Goal: Task Accomplishment & Management: Complete application form

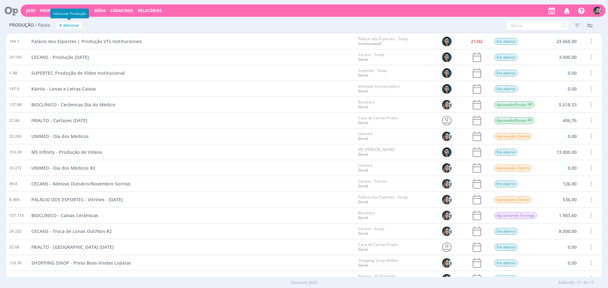
click at [71, 28] on button "+ Adicionar" at bounding box center [68, 25] width 25 height 7
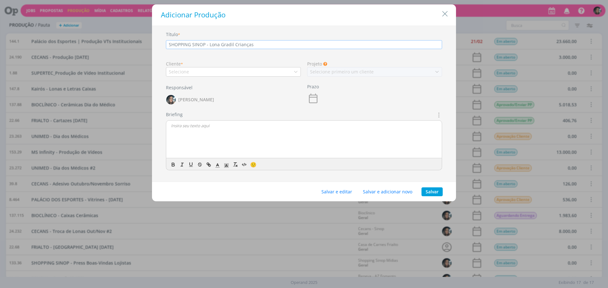
type input "SHOPPING SINOP - Lona Gradil Crianças"
click at [188, 70] on div "Selecione" at bounding box center [180, 71] width 22 height 7
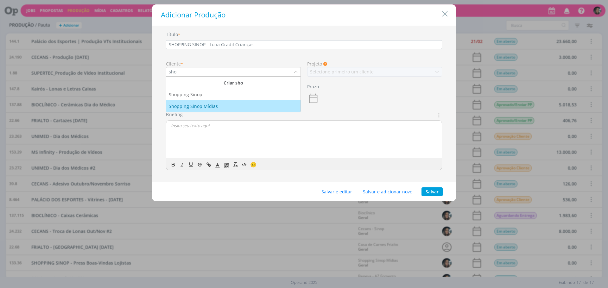
type input "sho"
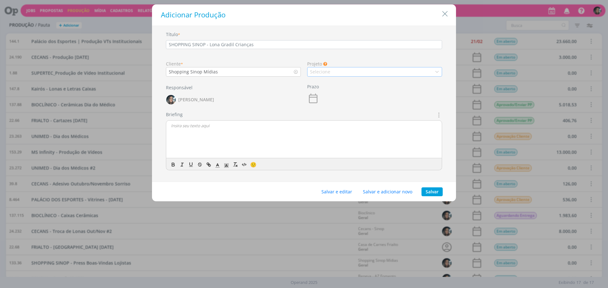
click at [341, 71] on div "Selecione" at bounding box center [374, 71] width 135 height 9
click at [333, 85] on div "Geral" at bounding box center [374, 82] width 129 height 7
click at [345, 195] on button "Salvar e editar" at bounding box center [336, 191] width 39 height 9
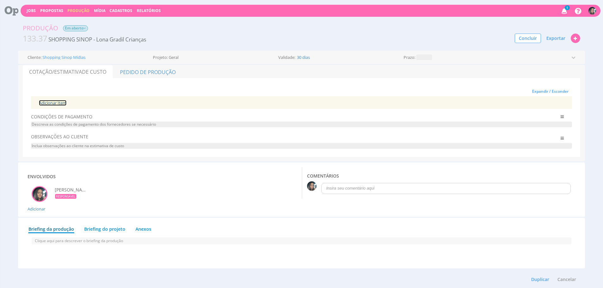
click at [57, 101] on link "Adicionar Item" at bounding box center [53, 103] width 28 height 6
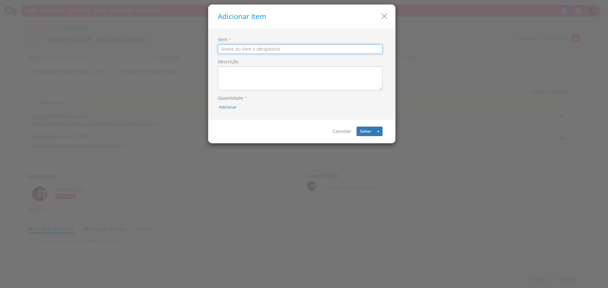
type input "L"
type input "Lona Gradil"
click at [222, 108] on button "Adicionar" at bounding box center [228, 107] width 18 height 6
type input "1"
click at [237, 95] on button "submit" at bounding box center [236, 92] width 11 height 9
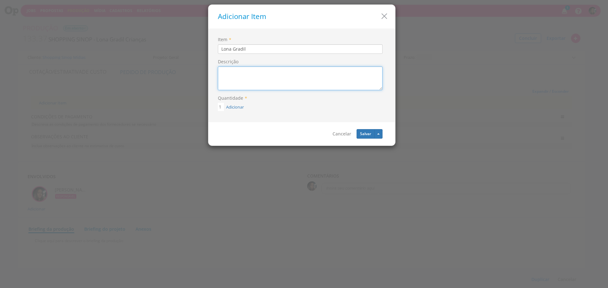
click at [247, 87] on textarea "Descrição" at bounding box center [300, 78] width 165 height 24
type textarea "Lona Gradil Acabamento com ilhós 196x196"
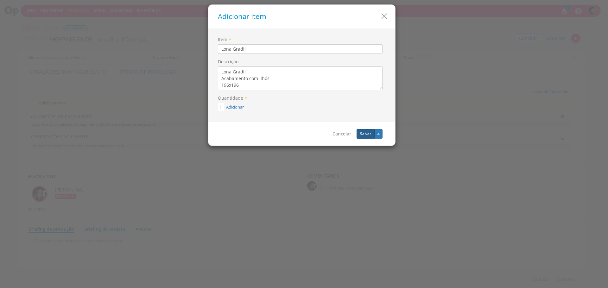
click at [361, 132] on button "Salvar" at bounding box center [365, 133] width 18 height 9
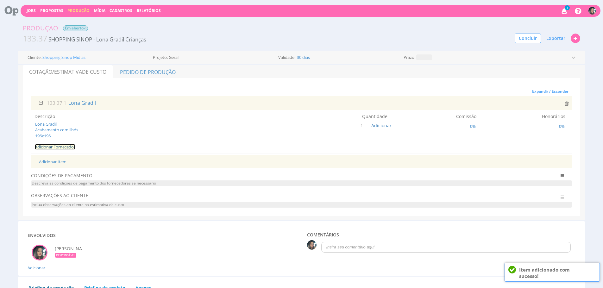
click at [71, 144] on link "Adicionar Fornecedor" at bounding box center [55, 147] width 41 height 6
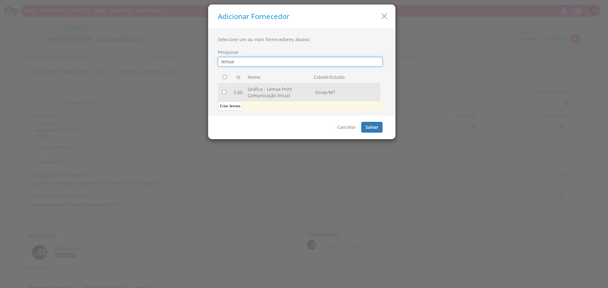
type input "lemax"
click at [223, 91] on input "checkbox" at bounding box center [224, 92] width 4 height 4
checkbox input "true"
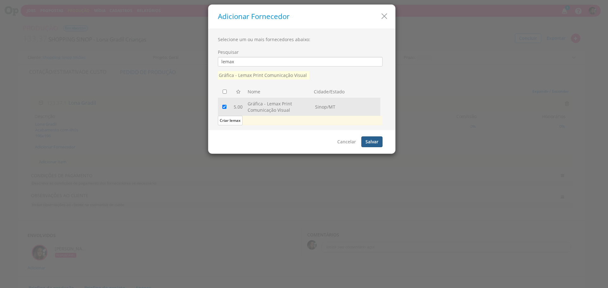
click at [371, 138] on button "Salvar" at bounding box center [371, 141] width 21 height 11
checkbox input "false"
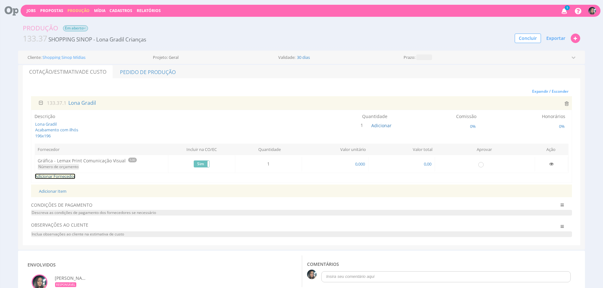
click at [66, 176] on link "Adicionar Fornecedor" at bounding box center [55, 176] width 41 height 6
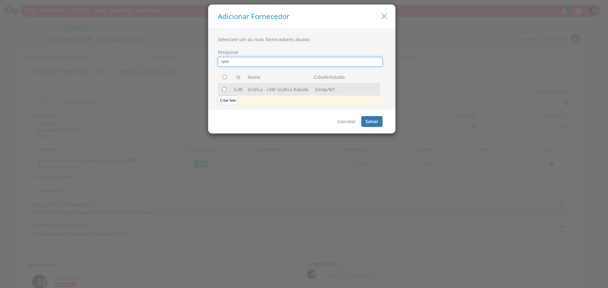
type input "lvm"
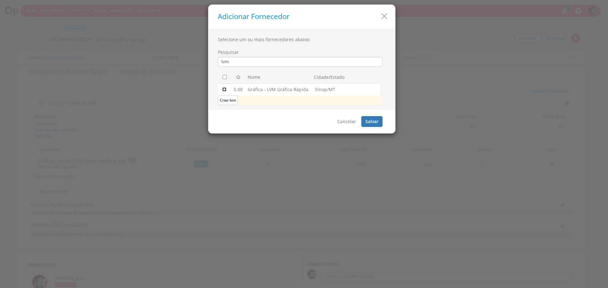
drag, startPoint x: 223, startPoint y: 90, endPoint x: 386, endPoint y: 124, distance: 166.4
click at [223, 90] on input "checkbox" at bounding box center [224, 89] width 4 height 4
checkbox input "true"
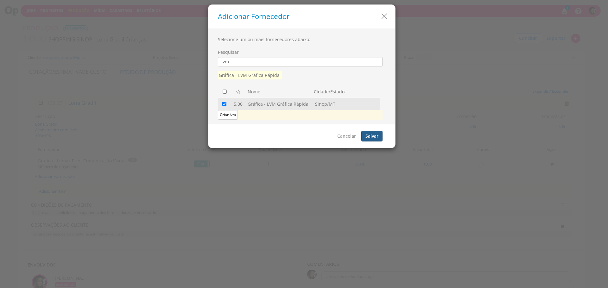
click at [379, 136] on button "Salvar" at bounding box center [371, 136] width 21 height 11
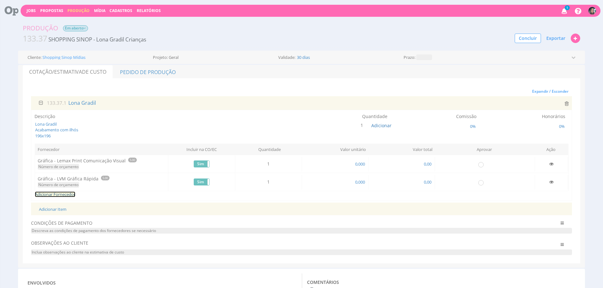
click at [66, 193] on link "Adicionar Fornecedor" at bounding box center [55, 194] width 41 height 6
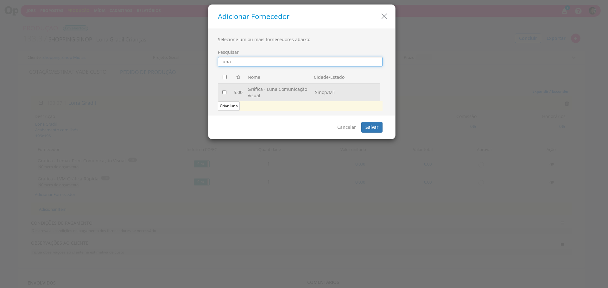
type input "luna"
click at [223, 93] on input "checkbox" at bounding box center [224, 92] width 4 height 4
checkbox input "true"
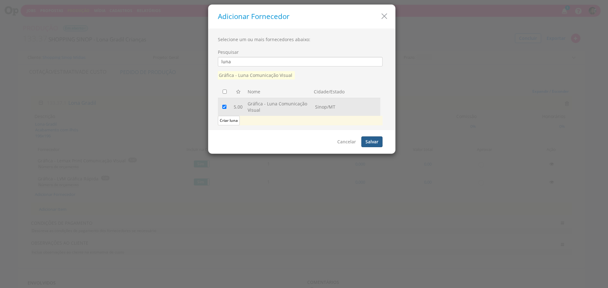
click at [374, 141] on button "Salvar" at bounding box center [371, 141] width 21 height 11
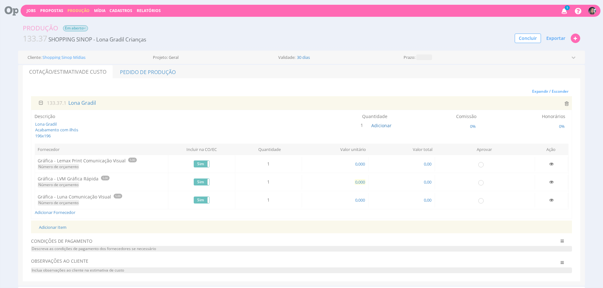
click at [361, 184] on span "0,000" at bounding box center [359, 182] width 11 height 6
type input "550,000"
click at [363, 198] on span "0,000" at bounding box center [359, 200] width 11 height 6
type input "345,000"
click at [358, 164] on span "0,000" at bounding box center [359, 164] width 11 height 6
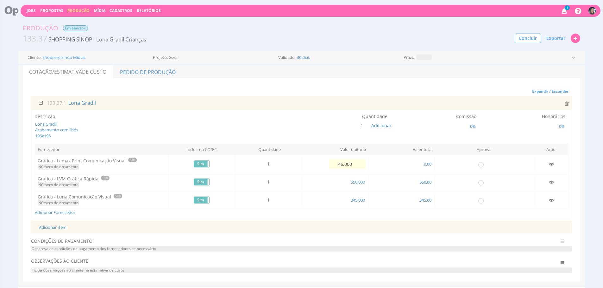
type input "460,000"
click at [558, 41] on span "Exportar" at bounding box center [555, 38] width 19 height 6
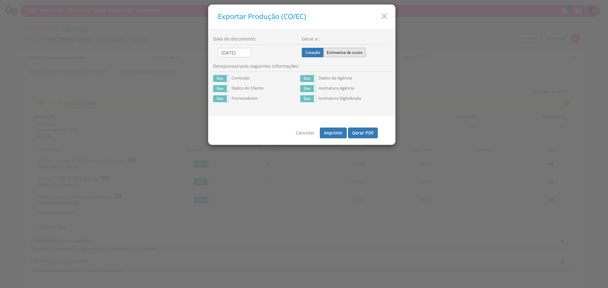
drag, startPoint x: 360, startPoint y: 49, endPoint x: 359, endPoint y: 52, distance: 3.4
click at [359, 49] on label "Estimativa de custo" at bounding box center [344, 52] width 42 height 9
click at [0, 0] on input "Estimativa de custo" at bounding box center [0, 0] width 0 height 0
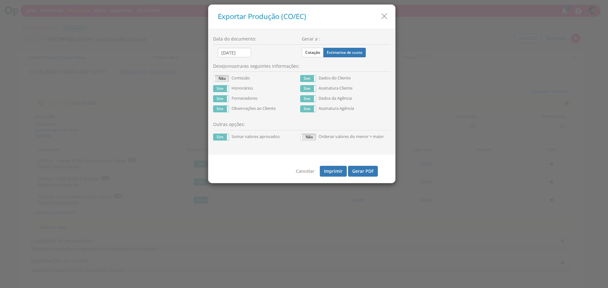
click at [226, 83] on div "Sim Não Comissão" at bounding box center [256, 80] width 87 height 10
drag, startPoint x: 226, startPoint y: 88, endPoint x: 340, endPoint y: 152, distance: 130.6
click at [227, 88] on span at bounding box center [229, 88] width 4 height 6
click at [366, 177] on button "Gerar PDF" at bounding box center [363, 171] width 30 height 11
drag, startPoint x: 220, startPoint y: 135, endPoint x: 406, endPoint y: 175, distance: 191.1
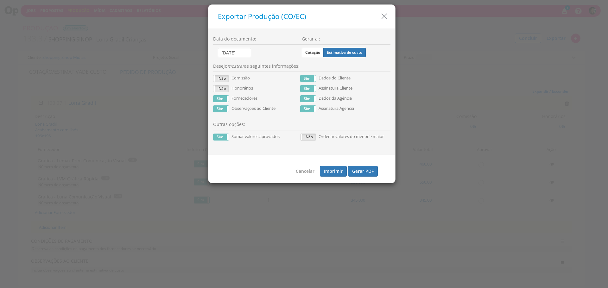
click at [220, 135] on label "Sim" at bounding box center [220, 137] width 15 height 6
click at [357, 175] on button "Gerar PDF" at bounding box center [363, 171] width 30 height 11
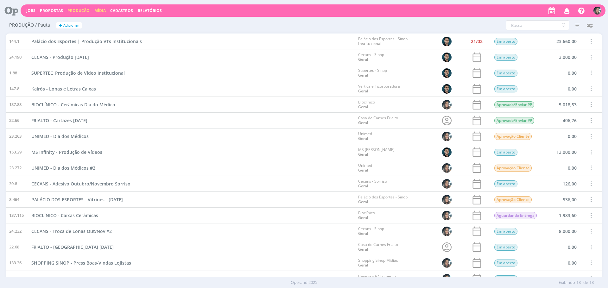
click at [95, 12] on link "Mídia" at bounding box center [99, 10] width 11 height 5
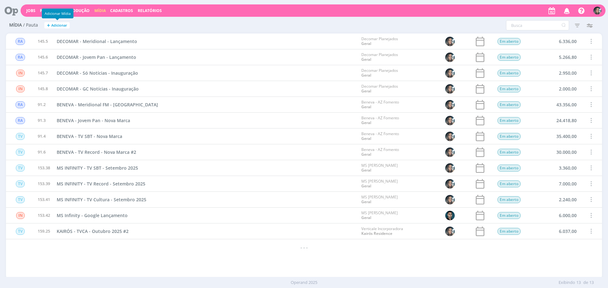
click at [51, 23] on button "+ Adicionar" at bounding box center [56, 25] width 25 height 7
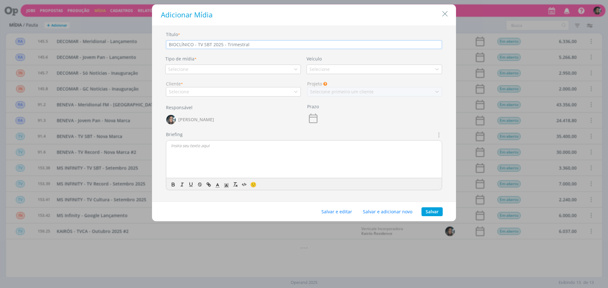
type input "BIOCLÍNICO - TV SBT 2025 - Trimestral"
click at [254, 76] on div "Cliente * Selecione" at bounding box center [233, 85] width 141 height 21
click at [255, 72] on div "Selecione" at bounding box center [232, 69] width 135 height 9
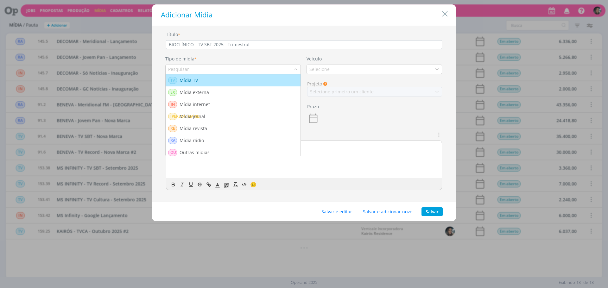
click at [440, 15] on icon "Close" at bounding box center [444, 13] width 9 height 9
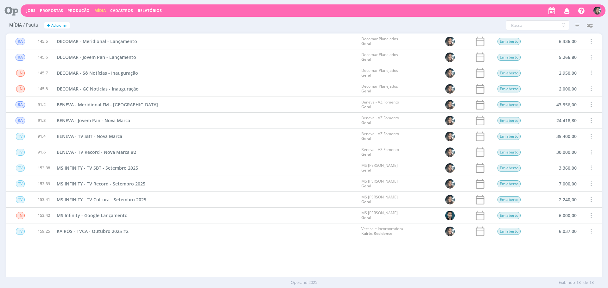
click at [443, 13] on div at bounding box center [304, 144] width 608 height 288
click at [514, 25] on input "text" at bounding box center [537, 25] width 63 height 10
type input "bioclínico"
click at [575, 26] on icon "button" at bounding box center [576, 25] width 11 height 11
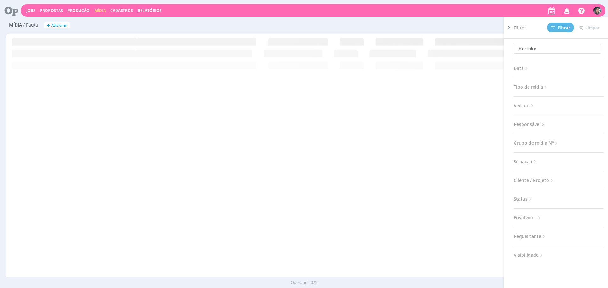
click at [523, 160] on span "Situação" at bounding box center [525, 162] width 24 height 8
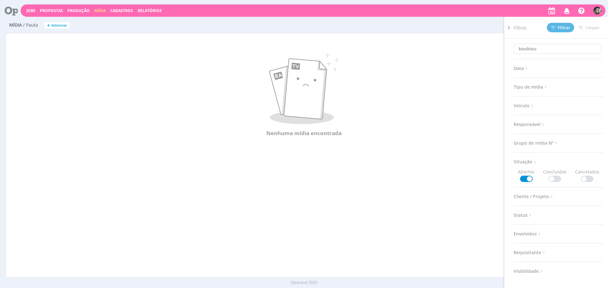
click at [556, 176] on span at bounding box center [554, 179] width 13 height 6
click at [559, 28] on span "Filtrar" at bounding box center [560, 28] width 19 height 4
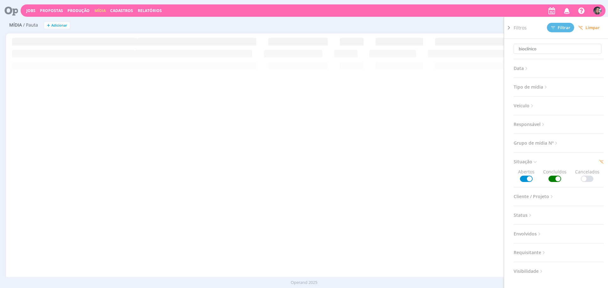
click at [217, 100] on div "RA 145.5 DECOMAR - Meridional - Lançamento Decomar Planejados Geral Em aberto 6…" at bounding box center [304, 156] width 596 height 245
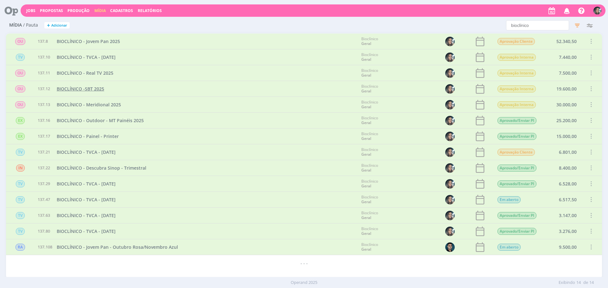
click at [99, 86] on span "BIOCLÍNICO -SBT 2025" at bounding box center [80, 89] width 47 height 6
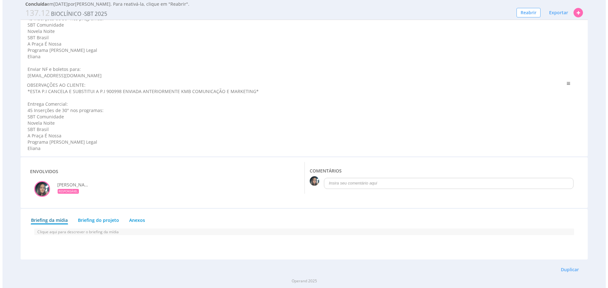
scroll to position [454, 0]
click at [568, 268] on button "Duplicar" at bounding box center [567, 269] width 26 height 11
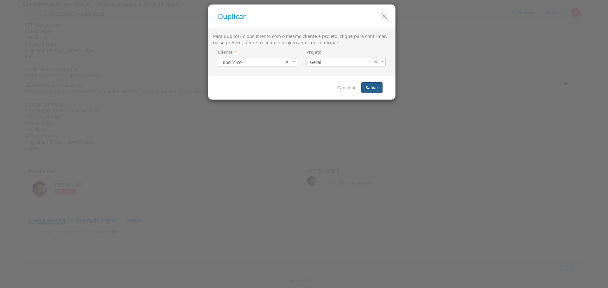
click at [370, 85] on button "Salvar" at bounding box center [371, 87] width 21 height 11
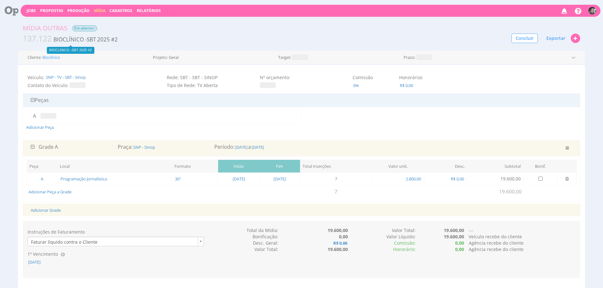
click at [86, 40] on span "BIOCLÍNICO -SBT 2025 #2" at bounding box center [86, 39] width 66 height 7
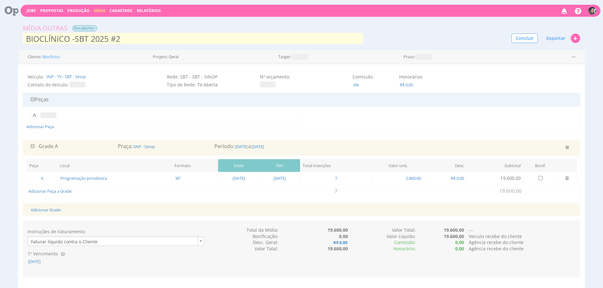
click at [75, 39] on input "BIOCLÍNICO -SBT 2025 #2" at bounding box center [193, 38] width 340 height 13
drag, startPoint x: 124, startPoint y: 35, endPoint x: 129, endPoint y: 37, distance: 6.0
click at [124, 35] on input "BIOCLÍNICO - TV SBT 2025 #2" at bounding box center [193, 38] width 340 height 13
type input "BIOCLÍNICO - TV SBT 2025 - Trimestral"
click at [232, 55] on div "Projeto: Geral" at bounding box center [214, 57] width 122 height 5
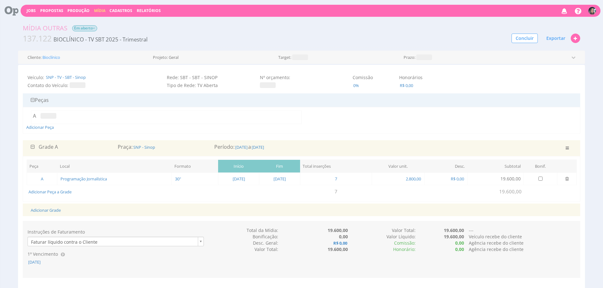
scroll to position [10, 0]
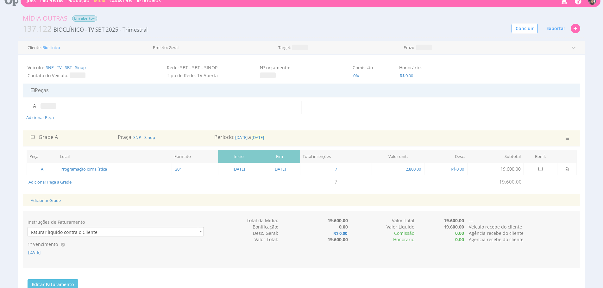
click at [265, 140] on span "30/09/2025" at bounding box center [258, 138] width 14 height 6
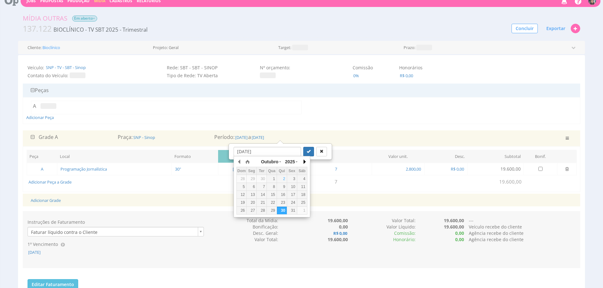
click at [301, 161] on button "button" at bounding box center [304, 161] width 6 height 9
click at [302, 161] on button "button" at bounding box center [304, 161] width 6 height 9
click at [272, 212] on div "31" at bounding box center [272, 210] width 10 height 5
type input "31/12/2025"
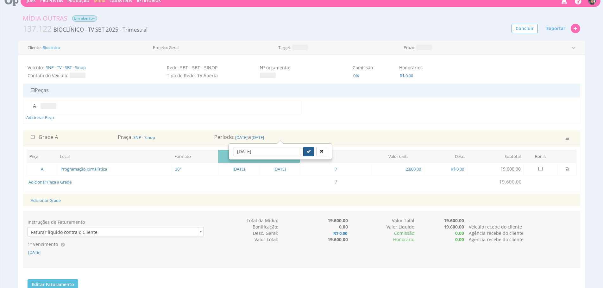
click at [307, 152] on icon "submit" at bounding box center [309, 151] width 4 height 4
click at [248, 138] on span "01/03/2025" at bounding box center [242, 138] width 14 height 6
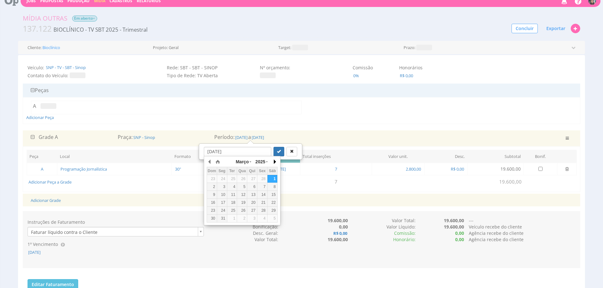
click at [275, 162] on button "button" at bounding box center [274, 161] width 6 height 9
click at [275, 163] on button "button" at bounding box center [274, 161] width 6 height 9
click at [273, 162] on button "button" at bounding box center [274, 161] width 6 height 9
click at [270, 159] on div "Julho Janeiro Fevereiro Março Abril Maio Junho Julho Agosto Setembro Outubro No…" at bounding box center [242, 186] width 71 height 58
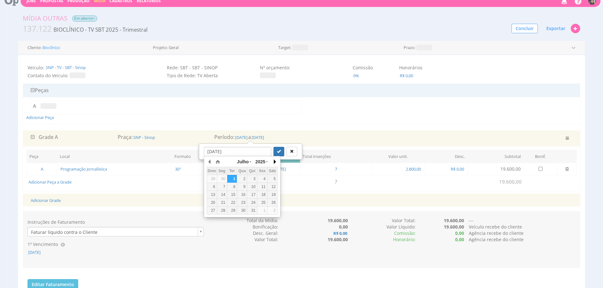
click at [274, 160] on button "button" at bounding box center [274, 161] width 6 height 9
click at [278, 162] on div "Agosto Janeiro Fevereiro Março Abril Maio Junho Julho Agosto Setembro Outubro N…" at bounding box center [242, 190] width 77 height 69
click at [276, 162] on button "button" at bounding box center [274, 161] width 6 height 9
click at [275, 163] on button "button" at bounding box center [274, 161] width 6 height 9
click at [245, 178] on div "1" at bounding box center [242, 178] width 10 height 5
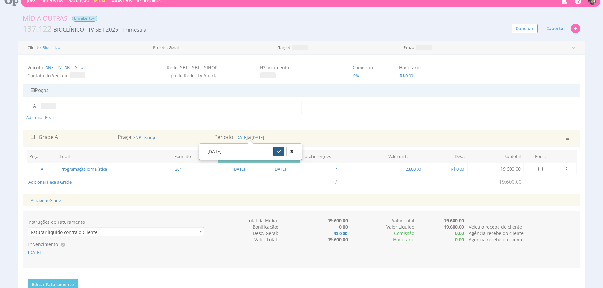
click at [275, 151] on button "submit" at bounding box center [278, 151] width 11 height 9
type input "01/10/2025"
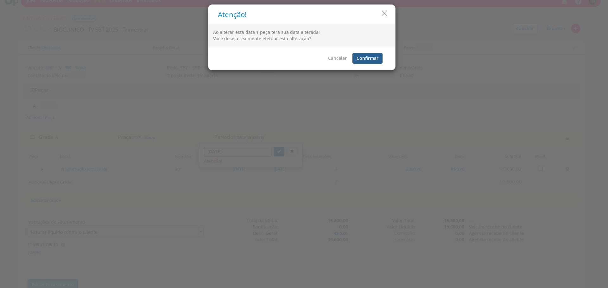
click at [374, 61] on button "Confirmar" at bounding box center [367, 58] width 30 height 11
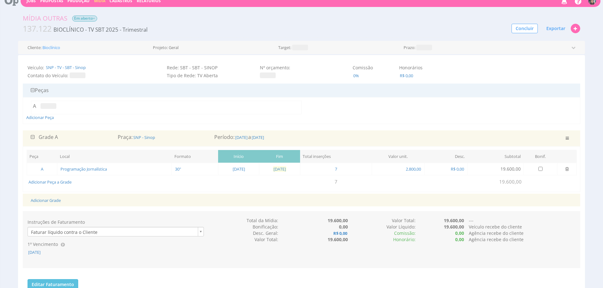
click at [286, 170] on span "01/10/2025" at bounding box center [280, 169] width 14 height 6
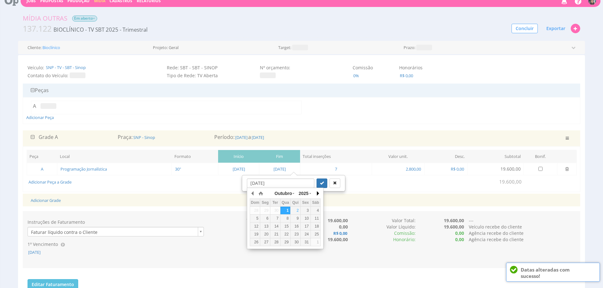
click at [318, 196] on button "button" at bounding box center [317, 193] width 6 height 9
click at [250, 191] on button "button" at bounding box center [253, 193] width 6 height 9
click at [287, 241] on div "31" at bounding box center [285, 242] width 10 height 5
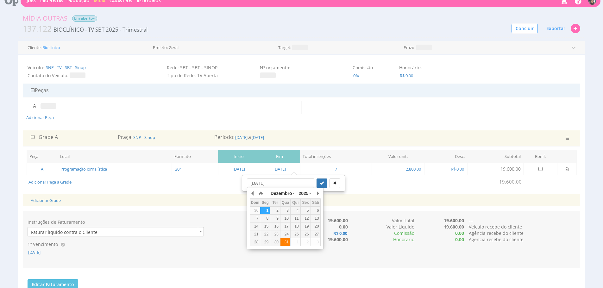
type input "31/12/2025"
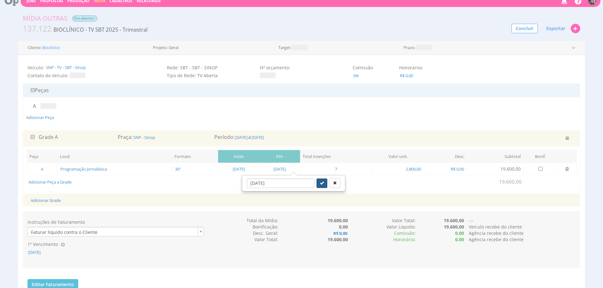
click at [316, 186] on button "submit" at bounding box center [321, 183] width 11 height 9
click at [235, 170] on span "[DATE]" at bounding box center [239, 169] width 14 height 6
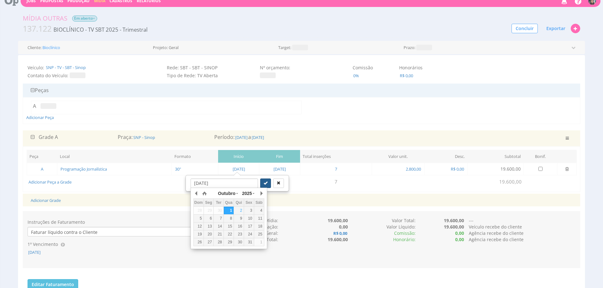
click at [260, 186] on button "submit" at bounding box center [265, 183] width 11 height 9
type input "01/10/2025"
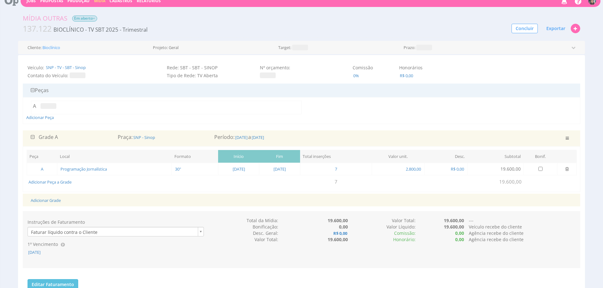
click at [310, 204] on div "Adicionar Grade" at bounding box center [301, 200] width 551 height 13
click at [338, 170] on span "7" at bounding box center [335, 169] width 3 height 6
type input "3"
drag, startPoint x: 428, startPoint y: 186, endPoint x: 424, endPoint y: 164, distance: 22.7
click at [428, 186] on td at bounding box center [424, 181] width 97 height 13
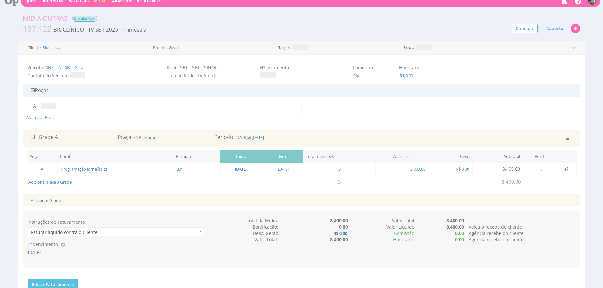
click at [423, 161] on th "Valor unit." at bounding box center [402, 156] width 53 height 13
click at [425, 166] on span "2.800,00" at bounding box center [418, 169] width 16 height 6
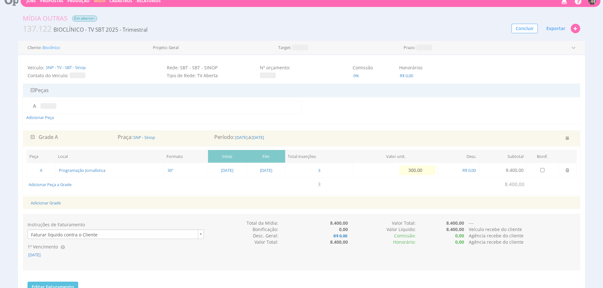
type input "3.000,00"
click at [456, 191] on td at bounding box center [416, 184] width 126 height 13
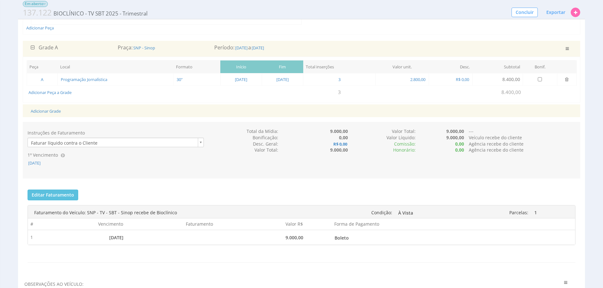
scroll to position [93, 0]
click at [41, 163] on span "15/04/2025" at bounding box center [35, 163] width 14 height 6
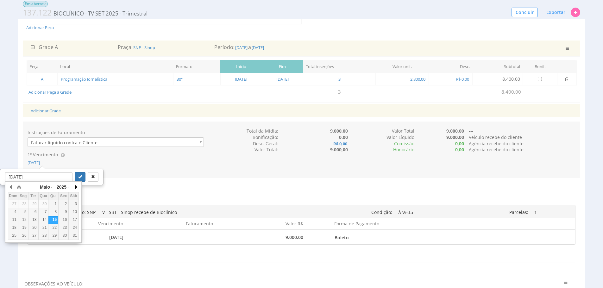
click at [78, 187] on button "button" at bounding box center [75, 186] width 6 height 9
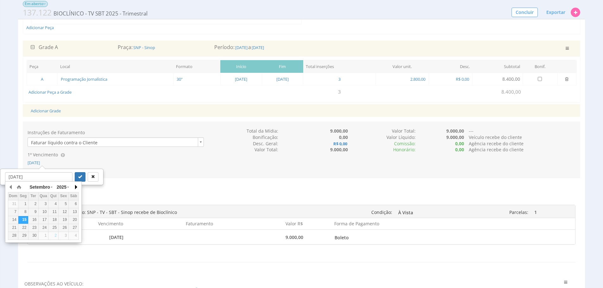
click at [78, 187] on button "button" at bounding box center [75, 186] width 6 height 9
click at [70, 219] on div "15" at bounding box center [74, 219] width 10 height 5
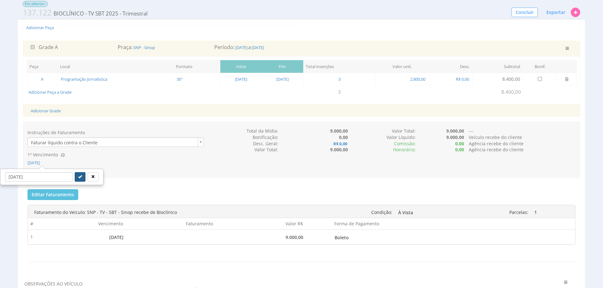
click at [75, 176] on button "submit" at bounding box center [80, 176] width 11 height 9
type input "15/11/2025"
click at [62, 198] on button "Editar Faturamento" at bounding box center [53, 194] width 51 height 11
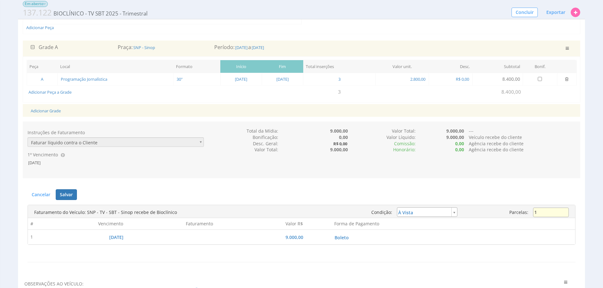
click at [537, 210] on input "1" at bounding box center [551, 212] width 36 height 9
type input "3"
type input "installment"
type input "3.000,00"
click at [61, 200] on div "Faturamento do Veículo: SNP - TV - SBT - Sinop recebe de Bioclínico Condição: P…" at bounding box center [302, 246] width 548 height 92
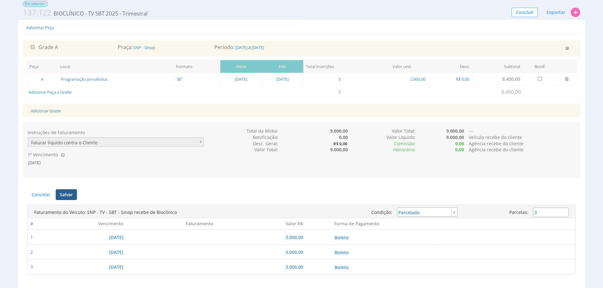
click at [64, 197] on button "Salvar" at bounding box center [66, 194] width 21 height 11
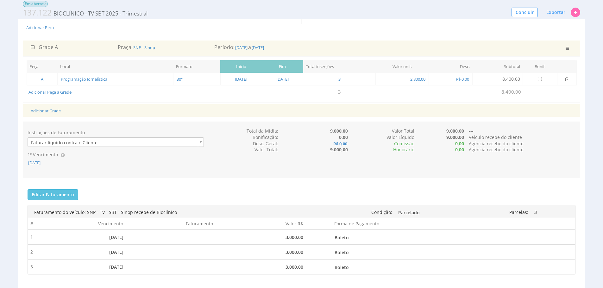
drag, startPoint x: 148, startPoint y: 189, endPoint x: 157, endPoint y: 186, distance: 9.7
click at [148, 189] on div "Editar Faturamento Cancelar Salvar Enviar para o Financeiro Faturas enviadas pa…" at bounding box center [301, 246] width 557 height 122
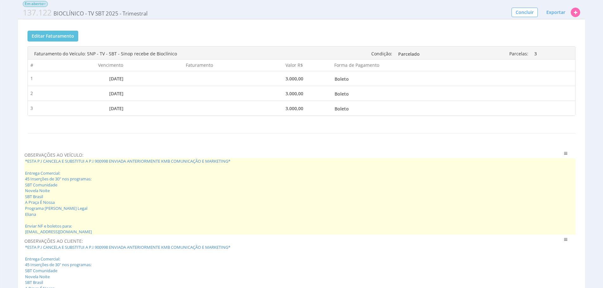
scroll to position [253, 0]
click at [200, 170] on span "*ESTA P.I CANCELA E SUBSTITUI A P.I 900998 ENVIADA ANTERIORMENTE KMB COMUNICAÇÃ…" at bounding box center [299, 195] width 551 height 76
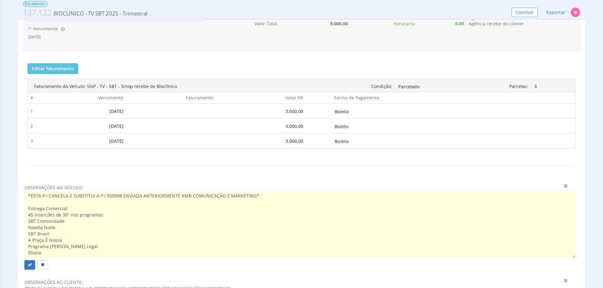
scroll to position [215, 0]
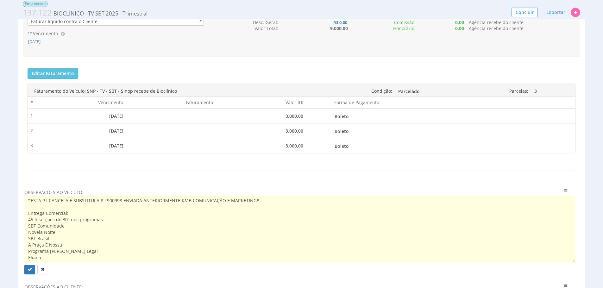
type textarea "Entrega Comercial: 45 Inserções de 30" nos programas: SBT Comunidade Novela Noi…"
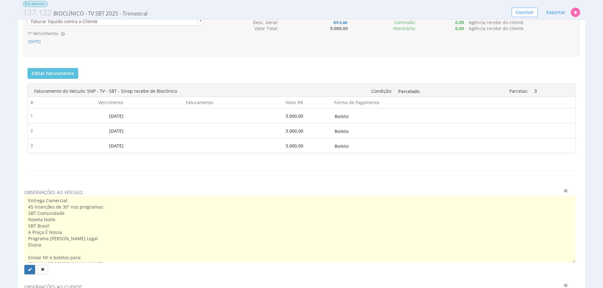
drag, startPoint x: 270, startPoint y: 203, endPoint x: 0, endPoint y: 191, distance: 269.9
click at [0, 191] on div "Mídia Outras Em aberto Esta Mídia foi enviada para o Financeiro 137.122 BIOCLÍN…" at bounding box center [301, 139] width 603 height 673
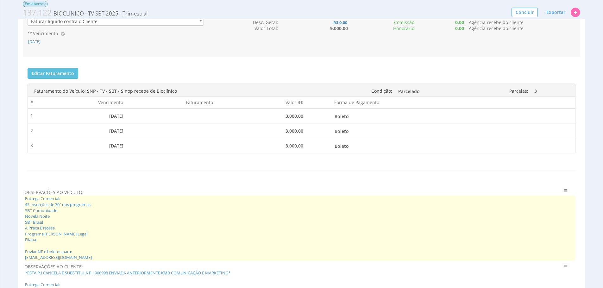
click at [57, 216] on span "Entrega Comercial: 45 Inserções de 30" nos programas: SBT Comunidade Novela Noi…" at bounding box center [299, 228] width 551 height 65
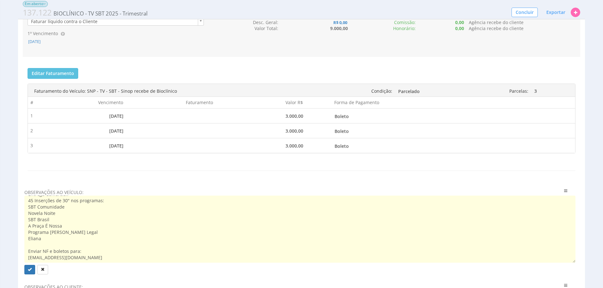
scroll to position [0, 0]
click at [71, 212] on textarea "Entrega Comercial: 45 Inserções de 30" nos programas: SBT Comunidade Novela Noi…" at bounding box center [299, 229] width 551 height 67
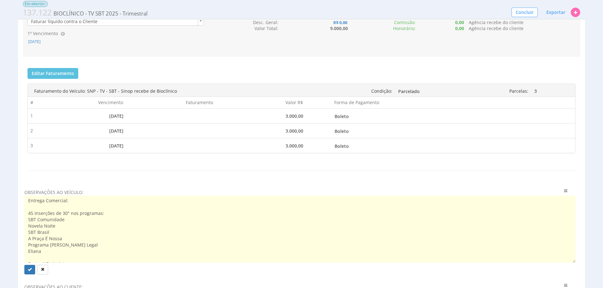
click at [27, 213] on textarea "Entrega Comercial: 45 Inserções de 30" nos programas: SBT Comunidade Novela Noi…" at bounding box center [299, 229] width 551 height 67
type textarea "Entrega Comercial: 45 Inserções de 30" nos programas: SBT Comunidade Novela Noi…"
click at [70, 180] on div "Faturamento do Veículo: SNP - TV - SBT - Sinop recebe de Bioclínico Condição: P…" at bounding box center [302, 130] width 548 height 102
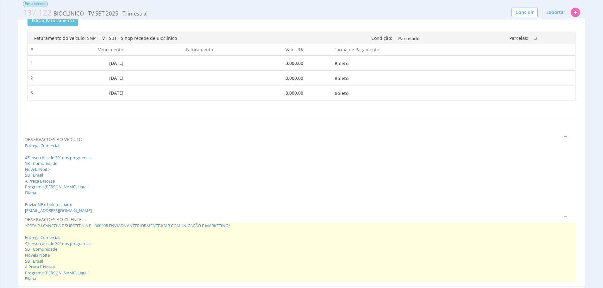
scroll to position [348, 0]
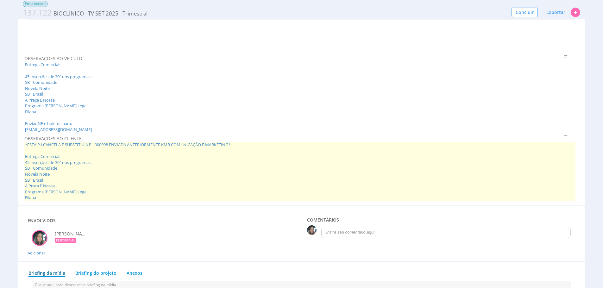
click at [164, 165] on span "*ESTA P.I CANCELA E SUBSTITUI A P.I 900998 ENVIADA ANTERIORMENTE KMB COMUNICAÇÃ…" at bounding box center [299, 171] width 551 height 59
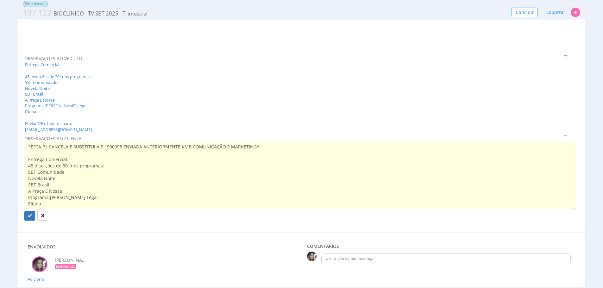
scroll to position [0, 0]
drag, startPoint x: 38, startPoint y: 160, endPoint x: 21, endPoint y: 153, distance: 18.0
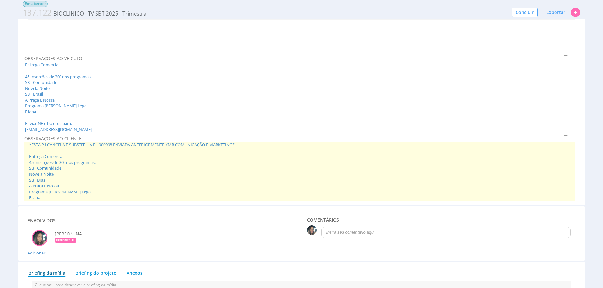
click at [31, 158] on span "*ESTA P.I CANCELA E SUBSTITUI A P.I 900998 ENVIADA ANTERIORMENTE KMB COMUNICAÇÃ…" at bounding box center [299, 171] width 551 height 59
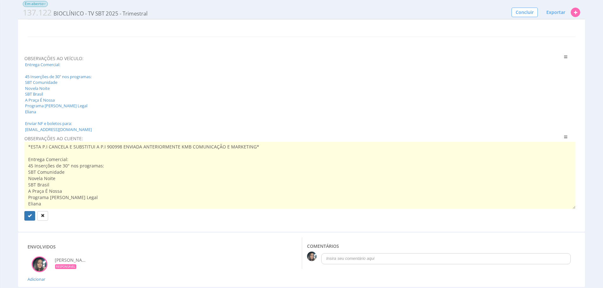
type textarea "Entrega Comercial: 45 Inserções de 30" nos programas: SBT Comunidade Novela Noi…"
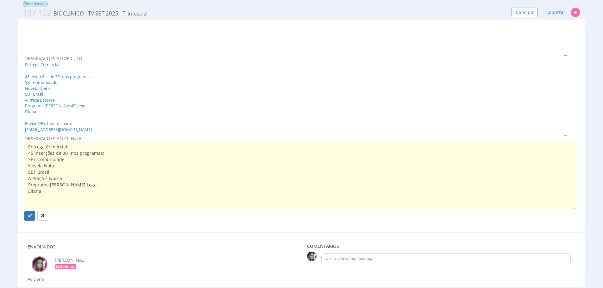
drag, startPoint x: 26, startPoint y: 151, endPoint x: 13, endPoint y: 147, distance: 14.3
click at [6, 144] on div "Mídia Outras Em aberto Esta Mídia foi enviada para o Financeiro 137.122 BIOCLÍN…" at bounding box center [301, 11] width 603 height 685
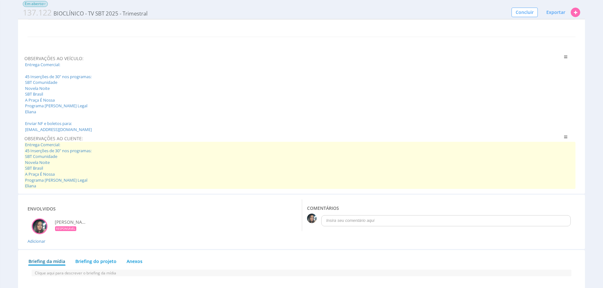
click at [47, 176] on span "Entrega Comercial: 45 Inserções de 30" nos programas: SBT Comunidade Novela Noi…" at bounding box center [299, 165] width 551 height 47
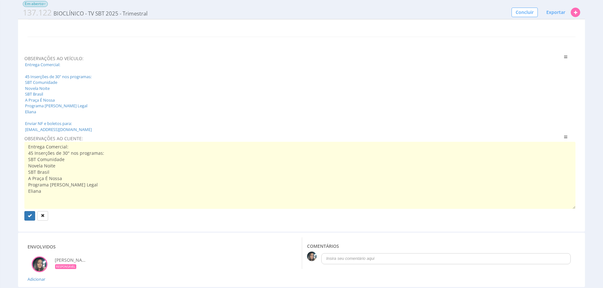
click at [29, 159] on textarea "Entrega Comercial: 45 Inserções de 30" nos programas: SBT Comunidade Novela Noi…" at bounding box center [299, 175] width 551 height 67
click at [86, 150] on textarea "Entrega Comercial: 45 Inserções de 30" nos programas: SBT Comunidade Novela Noi…" at bounding box center [299, 175] width 551 height 67
type textarea "Entrega Comercial: 45 Inserções de 30" nos programas: SBT Comunidade Novela Noi…"
click at [17, 167] on div "Mídia Outras Em aberto Esta Mídia foi enviada para o Financeiro 137.122 BIOCLÍN…" at bounding box center [301, 11] width 603 height 685
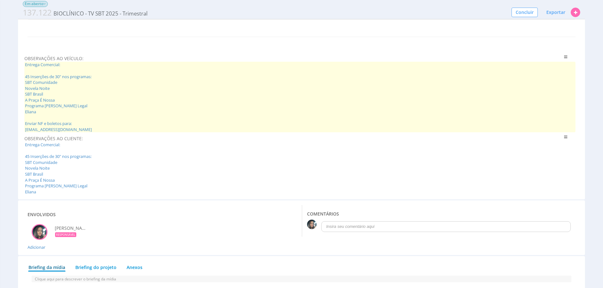
click at [46, 108] on span "Entrega Comercial: 45 Inserções de 30" nos programas: SBT Comunidade Novela Noi…" at bounding box center [299, 97] width 551 height 71
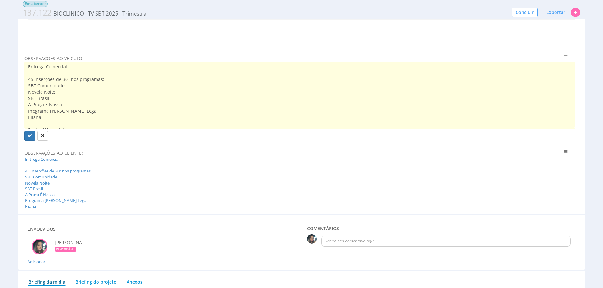
click at [30, 80] on textarea "Entrega Comercial: 45 Inserções de 30" nos programas: SBT Comunidade Novela Noi…" at bounding box center [299, 95] width 551 height 67
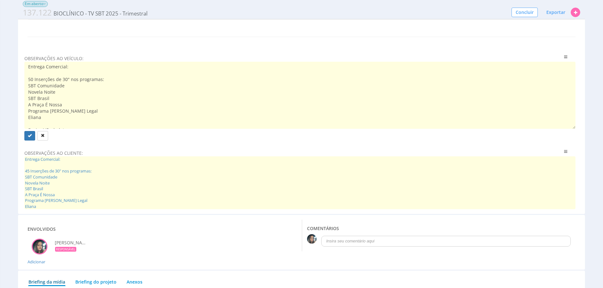
type textarea "Entrega Comercial: 50 Inserções de 30" nos programas: SBT Comunidade Novela Noi…"
click at [63, 172] on span "Entrega Comercial: 45 Inserções de 30" nos programas: SBT Comunidade Novela Noi…" at bounding box center [299, 182] width 551 height 53
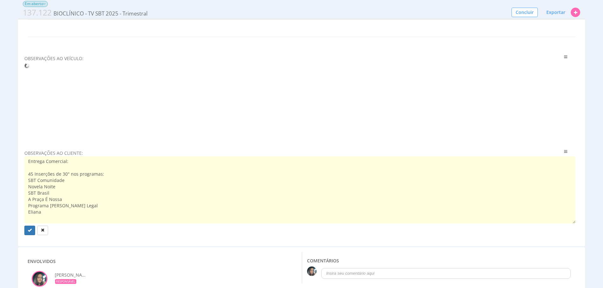
click at [30, 173] on textarea "Entrega Comercial: 45 Inserções de 30" nos programas: SBT Comunidade Novela Noi…" at bounding box center [299, 189] width 551 height 67
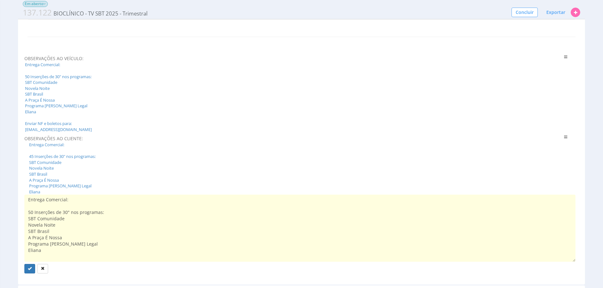
type textarea "Entrega Comercial: 50 Inserções de 30" nos programas: SBT Comunidade Novela Noi…"
click at [12, 180] on div "Mídia Outras Em aberto Esta Mídia foi enviada para o Financeiro 137.122 BIOCLÍN…" at bounding box center [301, 38] width 603 height 738
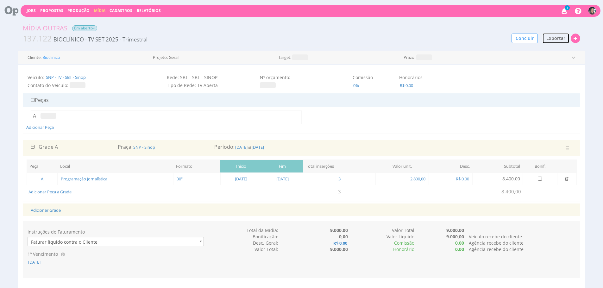
click at [553, 37] on span "Exportar" at bounding box center [555, 38] width 19 height 6
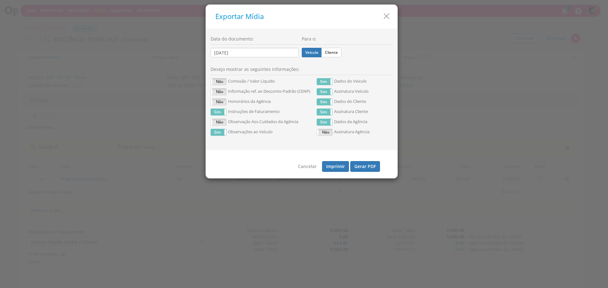
drag, startPoint x: 338, startPoint y: 50, endPoint x: 351, endPoint y: 82, distance: 34.7
click at [338, 50] on label "Cliente" at bounding box center [331, 52] width 20 height 9
click at [0, 0] on input "Cliente" at bounding box center [0, 0] width 0 height 0
click at [375, 165] on button "Gerar PDF" at bounding box center [365, 166] width 30 height 11
click at [308, 53] on label "Veículo" at bounding box center [312, 52] width 20 height 9
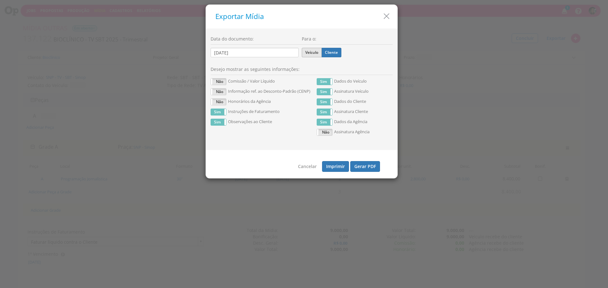
click at [0, 0] on input "Veículo" at bounding box center [0, 0] width 0 height 0
click at [369, 164] on button "Gerar PDF" at bounding box center [365, 166] width 30 height 11
click at [388, 19] on icon "button" at bounding box center [386, 16] width 9 height 9
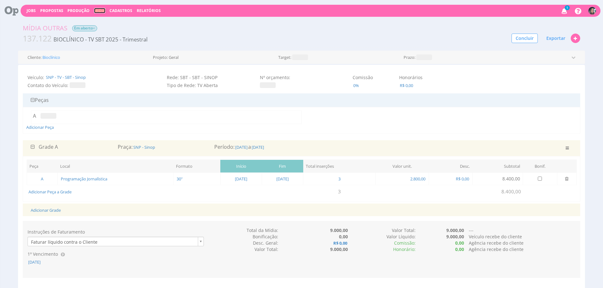
click at [100, 8] on link "Mídia" at bounding box center [99, 10] width 11 height 5
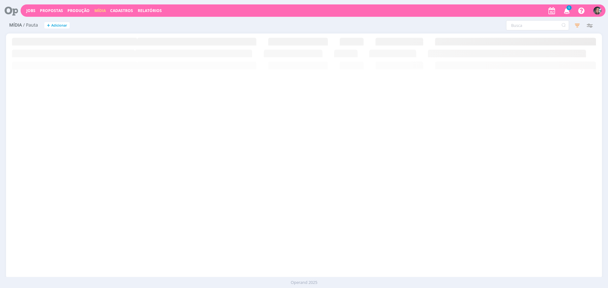
click at [128, 18] on h2 "Mídia / Pauta + Adicionar" at bounding box center [105, 24] width 192 height 13
click at [300, 62] on rect at bounding box center [303, 63] width 595 height 12
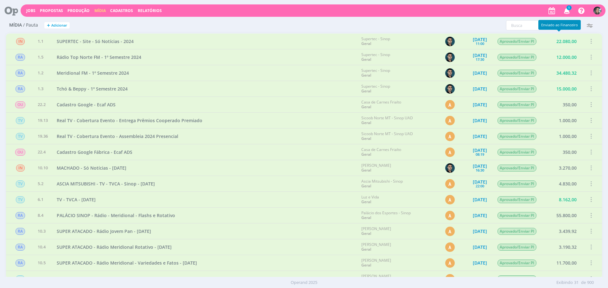
drag, startPoint x: 577, startPoint y: 20, endPoint x: 577, endPoint y: 27, distance: 6.6
click at [577, 21] on div "Enviado ao Financeiro" at bounding box center [559, 25] width 42 height 10
click at [581, 29] on icon "button" at bounding box center [576, 25] width 11 height 11
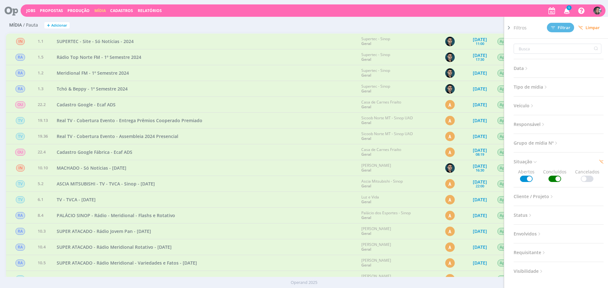
drag, startPoint x: 592, startPoint y: 26, endPoint x: 578, endPoint y: 29, distance: 13.6
click at [592, 26] on span "Limpar" at bounding box center [589, 27] width 22 height 5
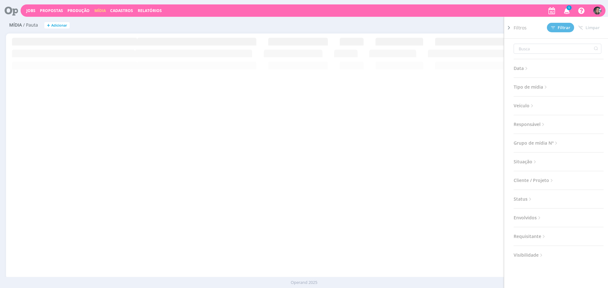
click at [362, 28] on div "Filtros Filtrar Limpar Data Personalizado a Tipo de mídia Selecione Veículo Sel…" at bounding box center [402, 25] width 397 height 10
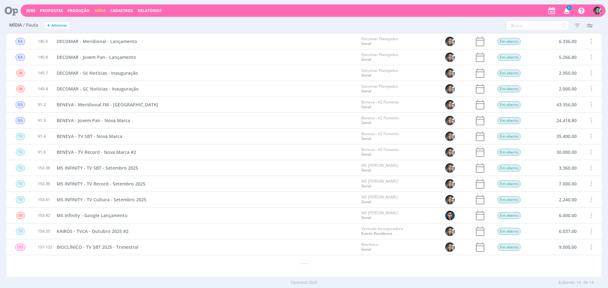
click at [342, 22] on div "Filtros Filtrar Limpar Data Personalizado a Tipo de mídia Selecione Veículo Sel…" at bounding box center [402, 25] width 397 height 10
click at [304, 232] on div "KAIRÓS - TVCA - Outubro 2025 #2" at bounding box center [205, 231] width 304 height 16
click at [255, 57] on div "DECOMAR - Jovem Pan - Lançamento" at bounding box center [205, 57] width 304 height 16
click at [78, 10] on link "Produção" at bounding box center [78, 10] width 22 height 5
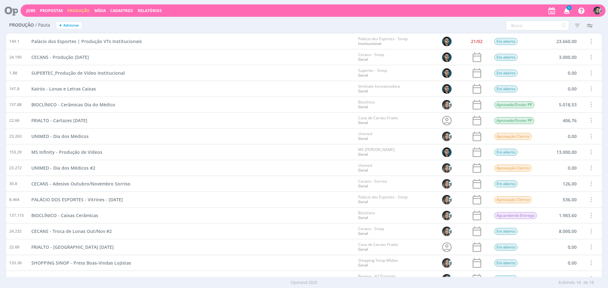
click at [587, 119] on span at bounding box center [590, 120] width 7 height 9
click at [555, 100] on div "Concluir" at bounding box center [574, 98] width 63 height 9
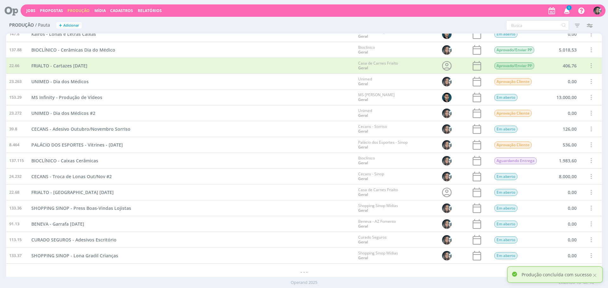
scroll to position [56, 0]
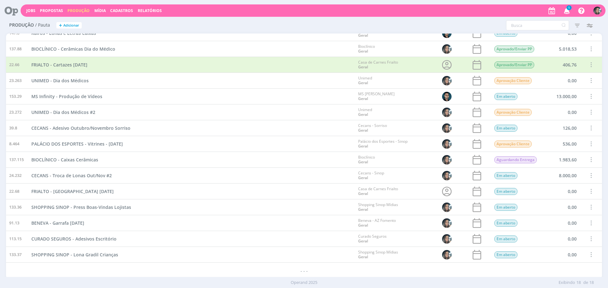
drag, startPoint x: 182, startPoint y: 128, endPoint x: 215, endPoint y: 130, distance: 32.7
click at [182, 127] on div "CECANS - Adesivo Outubro/Novembro Sorriso" at bounding box center [191, 128] width 327 height 16
click at [237, 135] on div "CECANS - Adesivo Outubro/Novembro Sorriso" at bounding box center [191, 128] width 327 height 16
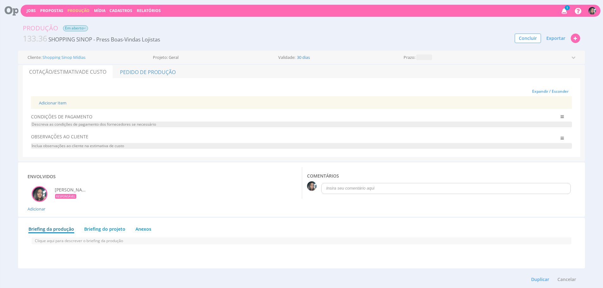
click at [54, 98] on div "Adicionar Item" at bounding box center [301, 102] width 535 height 13
click at [53, 101] on link "Adicionar Item" at bounding box center [53, 103] width 28 height 6
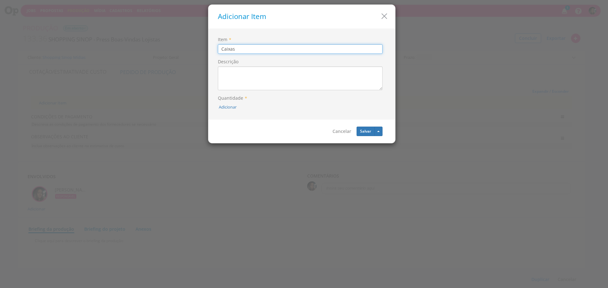
type input "Caixas"
click at [226, 114] on div "Adicionar" at bounding box center [302, 109] width 168 height 12
click at [229, 108] on button "Adicionar" at bounding box center [228, 107] width 18 height 6
type input "15"
click at [236, 96] on button "submit" at bounding box center [236, 92] width 11 height 9
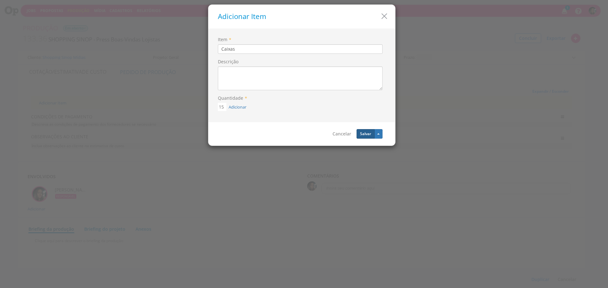
click at [357, 130] on button "Salvar" at bounding box center [365, 133] width 18 height 9
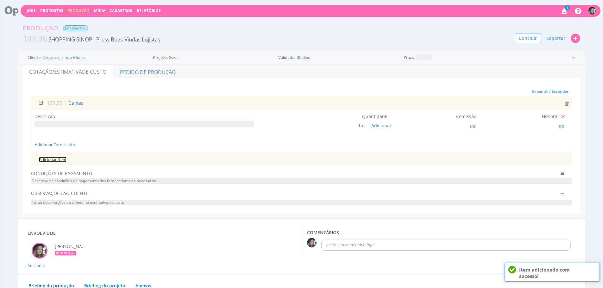
click at [60, 162] on link "Adicionar Item" at bounding box center [53, 160] width 28 height 6
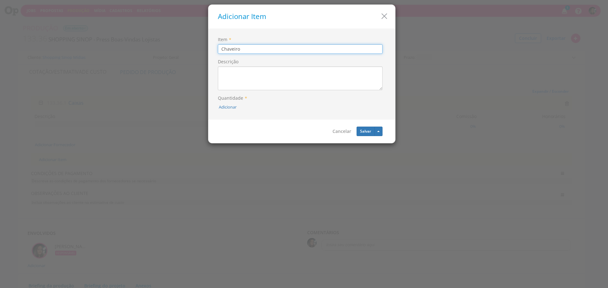
type input "Chaveiro"
click at [222, 111] on div "Adicionar" at bounding box center [302, 109] width 168 height 12
click at [226, 106] on button "Adicionar" at bounding box center [228, 107] width 18 height 6
type input "15"
click at [229, 88] on button "submit" at bounding box center [234, 92] width 11 height 9
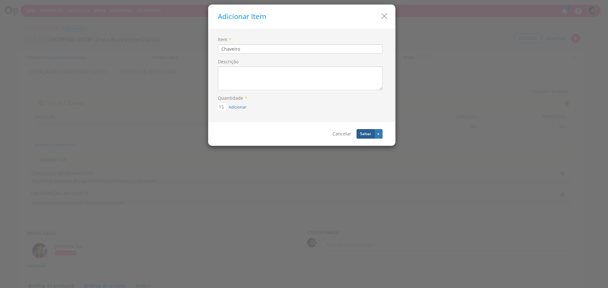
click at [359, 133] on button "Salvar" at bounding box center [365, 133] width 18 height 9
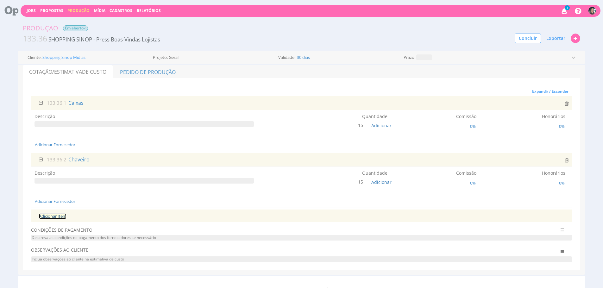
click at [60, 215] on link "Adicionar Item" at bounding box center [53, 216] width 28 height 6
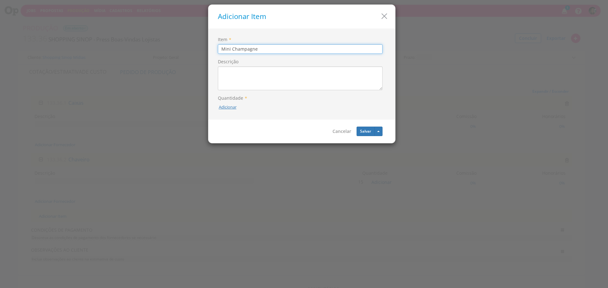
type input "Mini Champagne"
click at [223, 107] on button "Adicionar" at bounding box center [228, 107] width 18 height 6
type input "15"
click at [238, 92] on button "submit" at bounding box center [234, 92] width 11 height 9
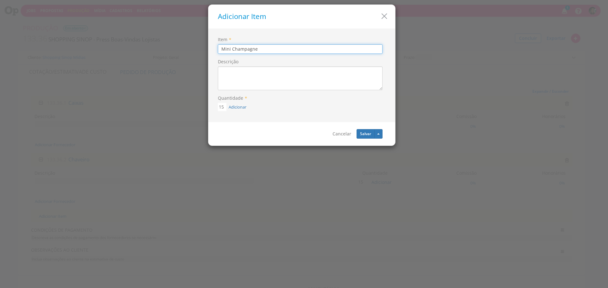
click at [271, 47] on input "Mini Champagne" at bounding box center [300, 48] width 165 height 9
type input "Mini Espumante"
click at [364, 131] on button "Salvar" at bounding box center [365, 133] width 18 height 9
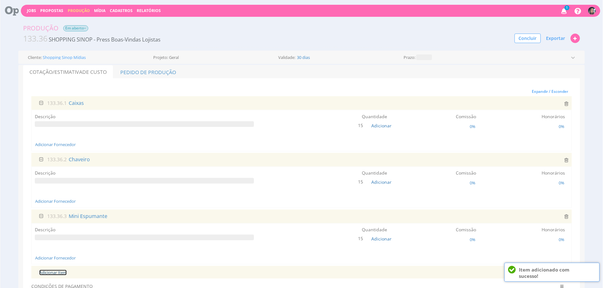
scroll to position [42, 0]
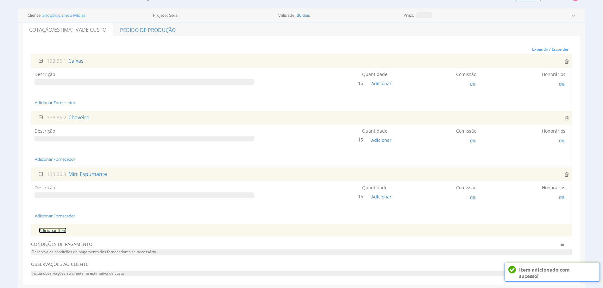
click at [61, 231] on link "Adicionar Item" at bounding box center [53, 231] width 28 height 6
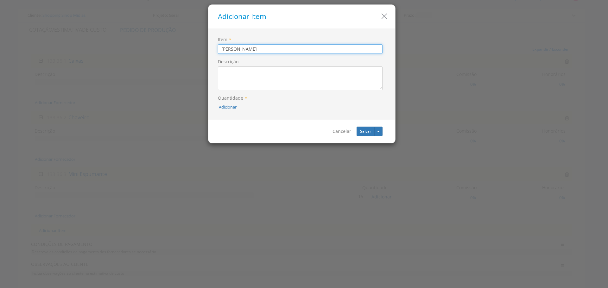
type input "Vela"
click at [227, 112] on div "Adicionar" at bounding box center [302, 109] width 168 height 12
click at [230, 108] on button "Adicionar" at bounding box center [228, 107] width 18 height 6
type input "15"
click at [231, 92] on button "submit" at bounding box center [234, 92] width 11 height 9
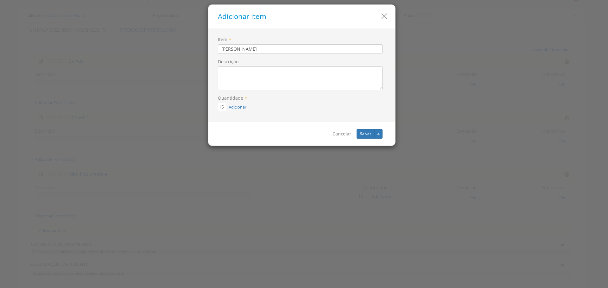
click at [356, 132] on div "Salvar Salvar e Adicionar Novo" at bounding box center [369, 133] width 26 height 9
click at [362, 133] on button "Salvar" at bounding box center [365, 133] width 18 height 9
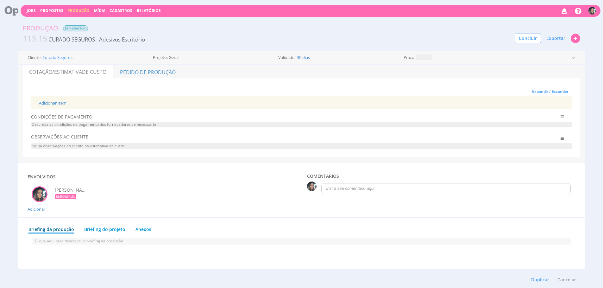
click at [47, 99] on div "Adicionar Item" at bounding box center [301, 102] width 535 height 13
click at [49, 102] on link "Adicionar Item" at bounding box center [53, 103] width 28 height 6
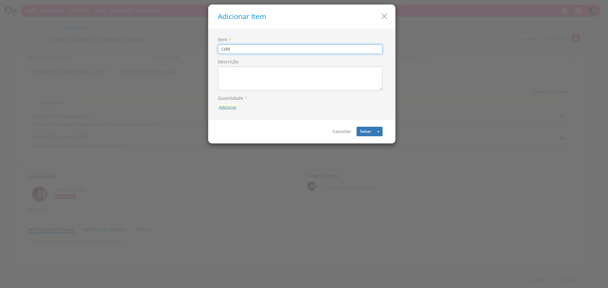
type input "LVM"
click at [234, 105] on button "Adicionar" at bounding box center [228, 107] width 18 height 6
type input "1"
drag, startPoint x: 238, startPoint y: 91, endPoint x: 347, endPoint y: 121, distance: 113.2
click at [238, 91] on icon "submit" at bounding box center [236, 93] width 4 height 4
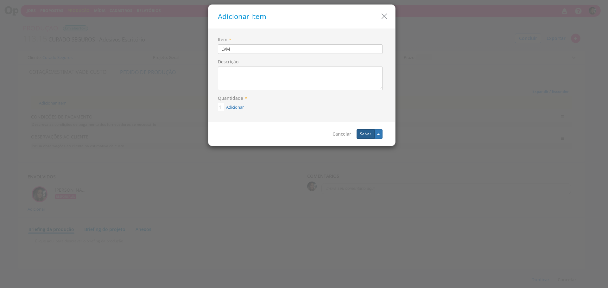
click at [369, 135] on button "Salvar" at bounding box center [365, 133] width 18 height 9
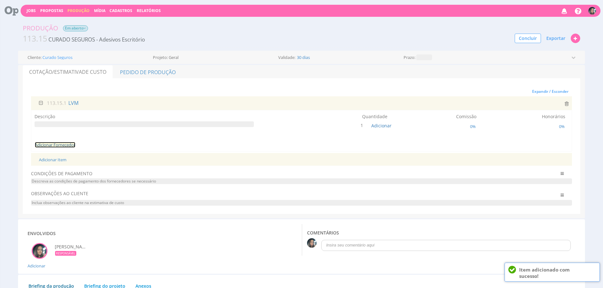
click at [60, 142] on link "Adicionar Fornecedor" at bounding box center [55, 145] width 41 height 6
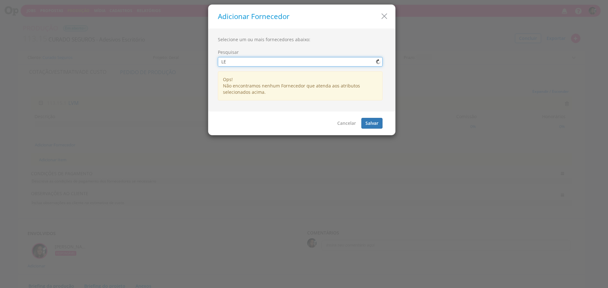
type input "L"
click at [385, 18] on icon "button" at bounding box center [383, 16] width 9 height 9
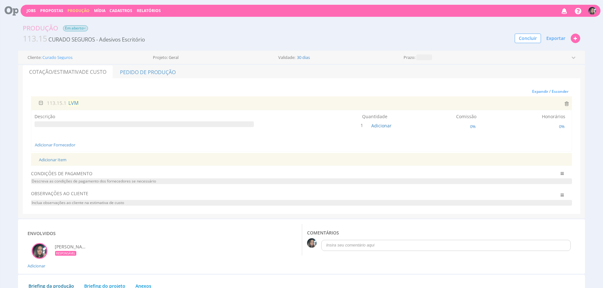
click at [75, 103] on span "LVM" at bounding box center [73, 102] width 11 height 7
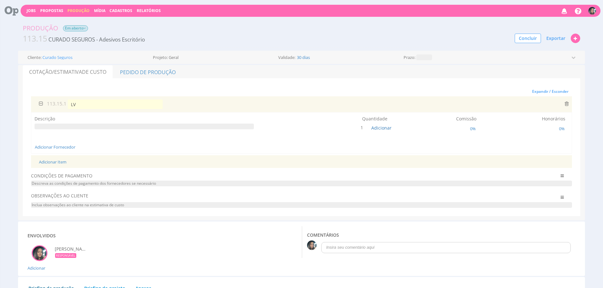
type input "L"
type input "Adesivos Portas"
click at [61, 145] on link "Adicionar Fornecedor" at bounding box center [55, 147] width 41 height 6
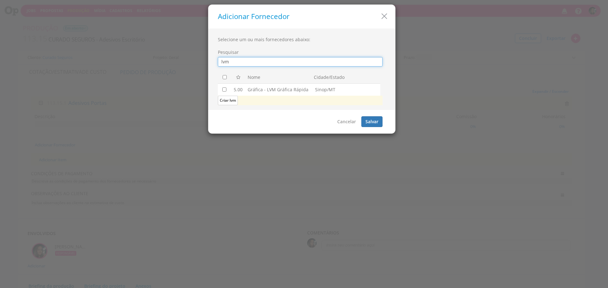
type input "lvm"
click at [224, 90] on input "checkbox" at bounding box center [224, 89] width 4 height 4
checkbox input "true"
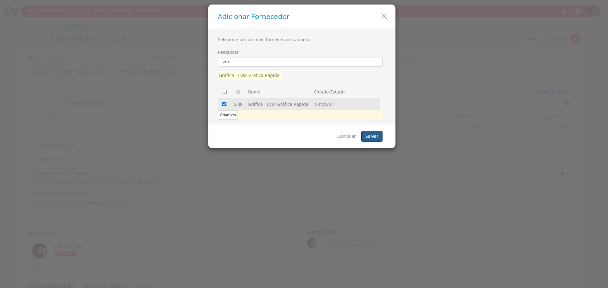
drag, startPoint x: 373, startPoint y: 136, endPoint x: 356, endPoint y: 146, distance: 20.0
click at [373, 136] on button "Salvar" at bounding box center [371, 136] width 21 height 11
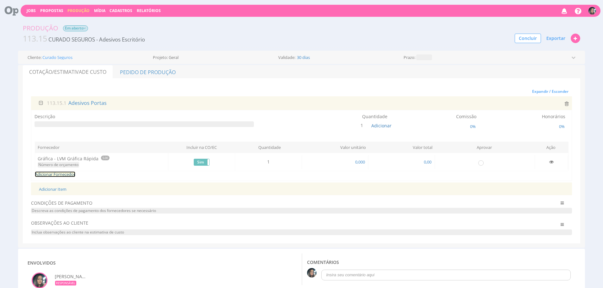
click at [66, 171] on link "Adicionar Fornecedor" at bounding box center [55, 174] width 41 height 6
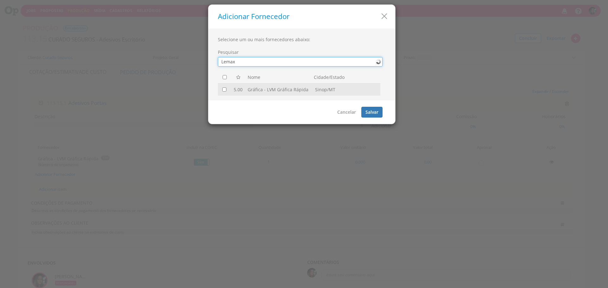
type input "Lemax"
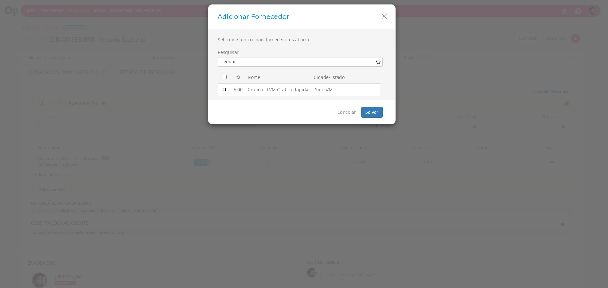
drag, startPoint x: 223, startPoint y: 89, endPoint x: 404, endPoint y: 113, distance: 183.0
click at [223, 89] on input "checkbox" at bounding box center [224, 89] width 4 height 4
checkbox input "true"
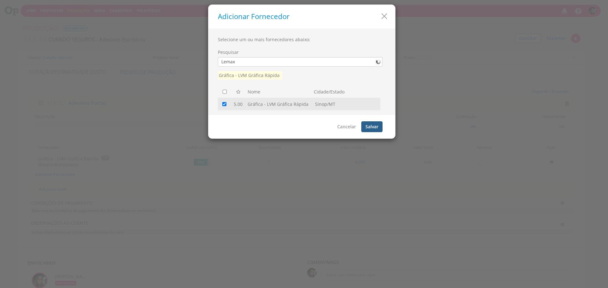
click at [372, 132] on div "Cancelar [GEOGRAPHIC_DATA]" at bounding box center [301, 126] width 187 height 23
drag, startPoint x: 372, startPoint y: 130, endPoint x: 323, endPoint y: 286, distance: 164.2
click at [372, 130] on button "Salvar" at bounding box center [371, 126] width 21 height 11
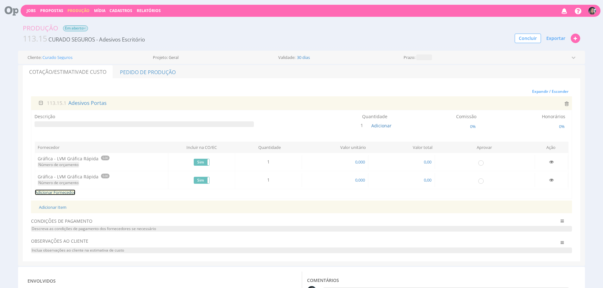
click at [44, 192] on link "Adicionar Fornecedor" at bounding box center [55, 192] width 41 height 6
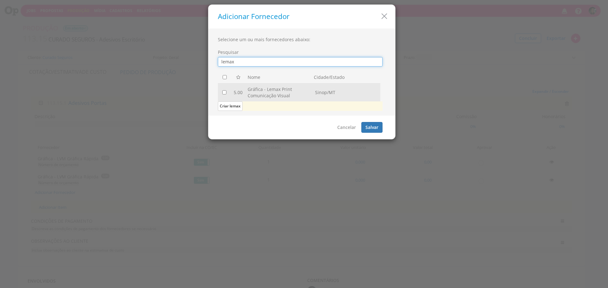
type input "lemax"
click at [224, 92] on input "checkbox" at bounding box center [224, 92] width 4 height 4
checkbox input "true"
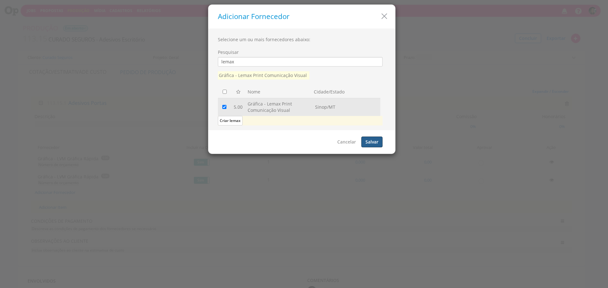
click at [379, 142] on button "Salvar" at bounding box center [371, 141] width 21 height 11
checkbox input "false"
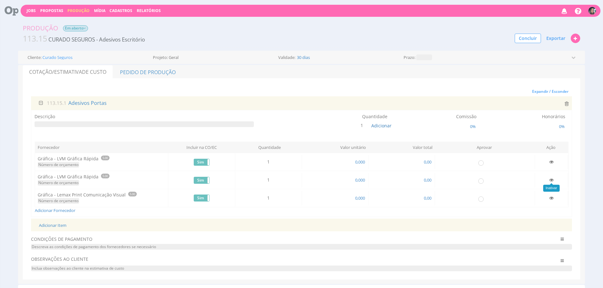
click at [553, 180] on icon at bounding box center [551, 180] width 4 height 4
click at [60, 210] on link "Adicionar Fornecedor" at bounding box center [55, 210] width 41 height 6
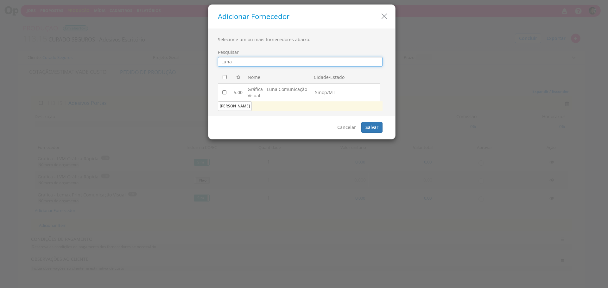
type input "Luna"
click at [224, 92] on input "checkbox" at bounding box center [224, 92] width 4 height 4
checkbox input "true"
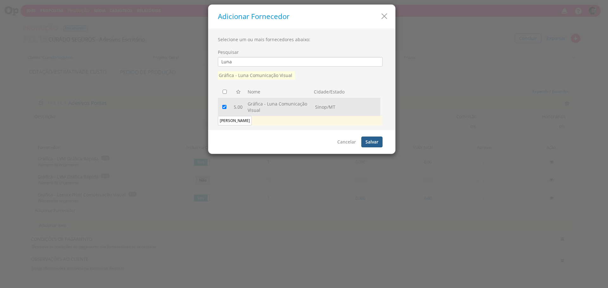
click at [376, 145] on button "Salvar" at bounding box center [371, 141] width 21 height 11
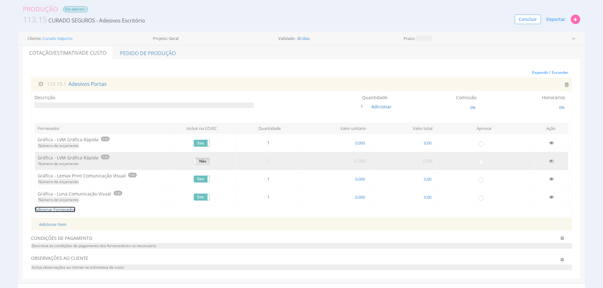
scroll to position [82, 0]
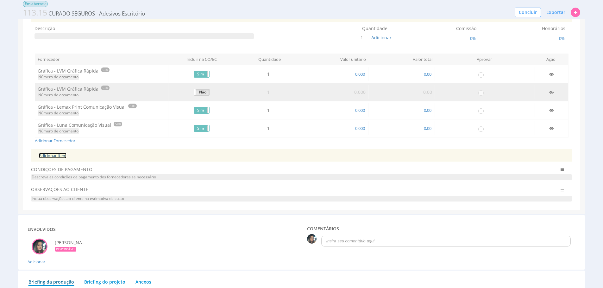
click at [64, 158] on link "Adicionar Item" at bounding box center [53, 156] width 28 height 6
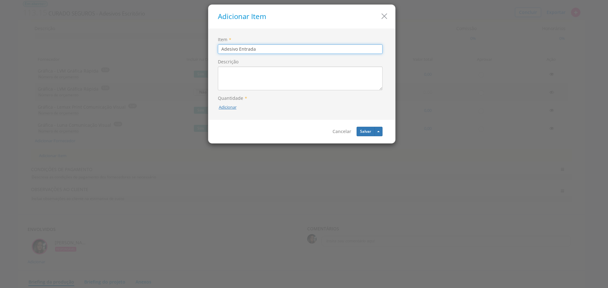
type input "Adesivo Entrada"
click at [220, 107] on button "Adicionar" at bounding box center [228, 107] width 18 height 6
type input "1"
click at [233, 91] on icon "submit" at bounding box center [235, 93] width 4 height 4
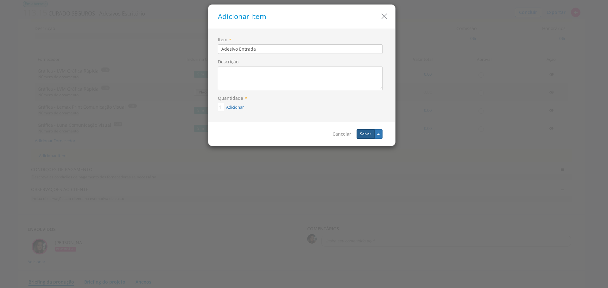
click at [361, 133] on button "Salvar" at bounding box center [365, 133] width 18 height 9
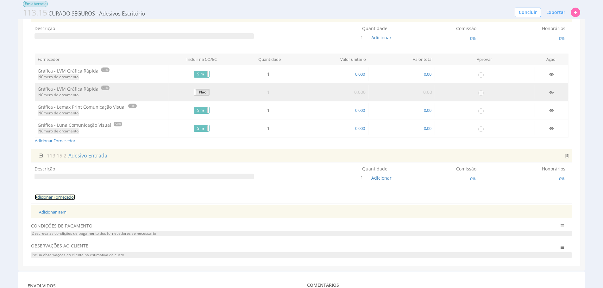
click at [61, 197] on link "Adicionar Fornecedor" at bounding box center [55, 197] width 41 height 6
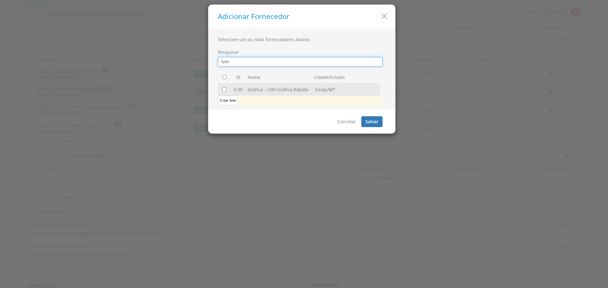
type input "lvm"
click at [224, 93] on td at bounding box center [225, 89] width 14 height 12
click at [224, 90] on input "checkbox" at bounding box center [224, 89] width 4 height 4
checkbox input "true"
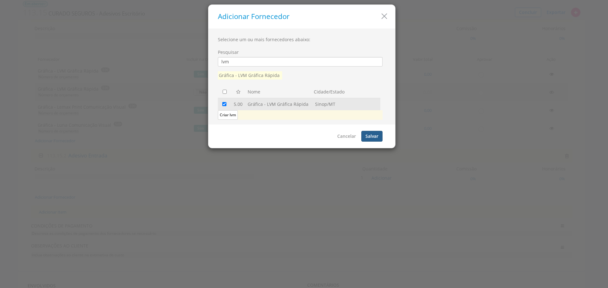
click at [376, 135] on button "Salvar" at bounding box center [371, 136] width 21 height 11
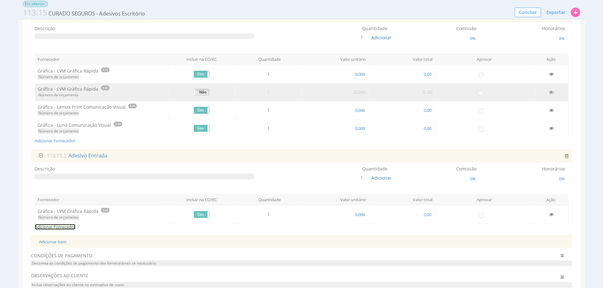
click at [58, 227] on link "Adicionar Fornecedor" at bounding box center [55, 227] width 41 height 6
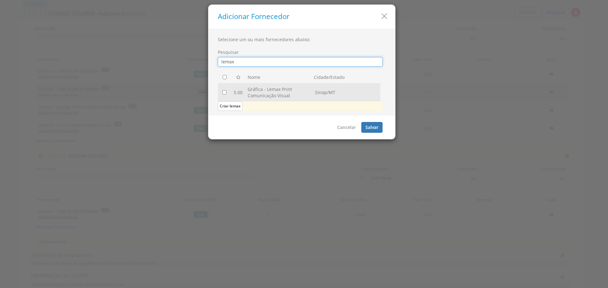
type input "lemax"
click at [225, 92] on input "checkbox" at bounding box center [224, 92] width 4 height 4
checkbox input "true"
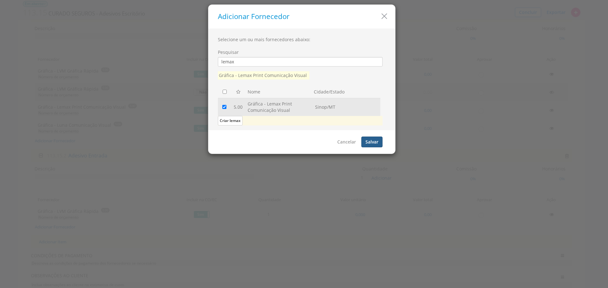
click at [368, 144] on button "Salvar" at bounding box center [371, 141] width 21 height 11
checkbox input "false"
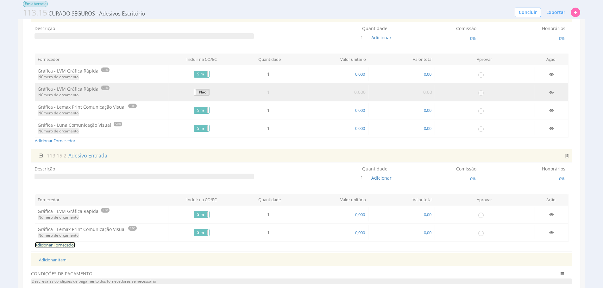
click at [68, 247] on link "Adicionar Fornecedor" at bounding box center [55, 245] width 41 height 6
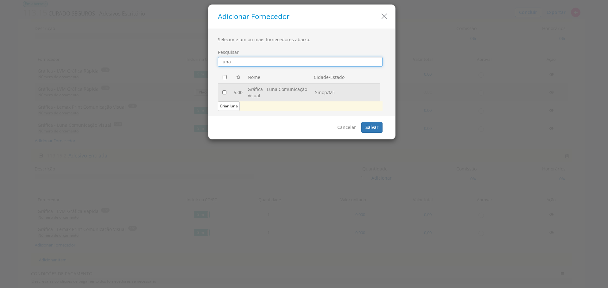
type input "luna"
click at [224, 93] on input "checkbox" at bounding box center [224, 92] width 4 height 4
checkbox input "true"
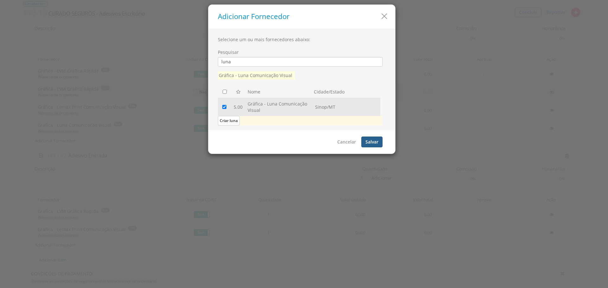
click at [370, 143] on button "Salvar" at bounding box center [371, 141] width 21 height 11
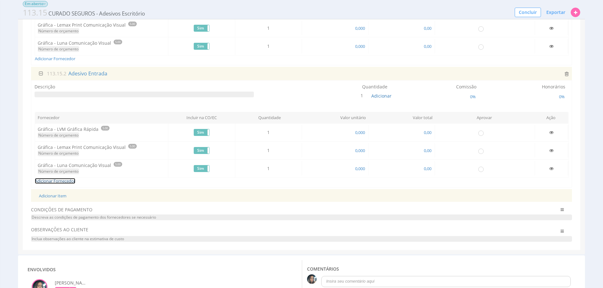
scroll to position [166, 0]
click at [60, 195] on link "Adicionar Item" at bounding box center [53, 194] width 28 height 6
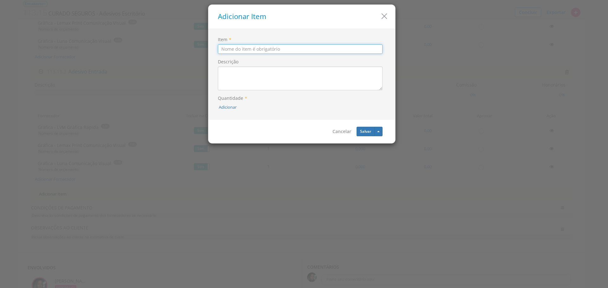
type input "F"
type input "Divisória"
click at [233, 105] on button "Adicionar" at bounding box center [228, 107] width 18 height 6
type input "1"
click at [237, 97] on div "1" at bounding box center [227, 92] width 60 height 15
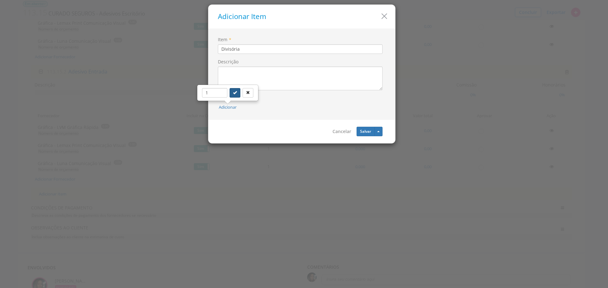
click at [236, 92] on icon "submit" at bounding box center [235, 93] width 4 height 4
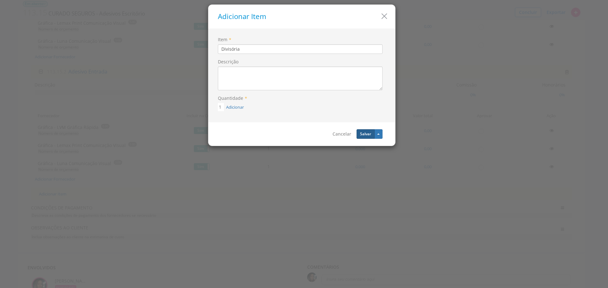
click at [365, 135] on button "Salvar" at bounding box center [365, 133] width 18 height 9
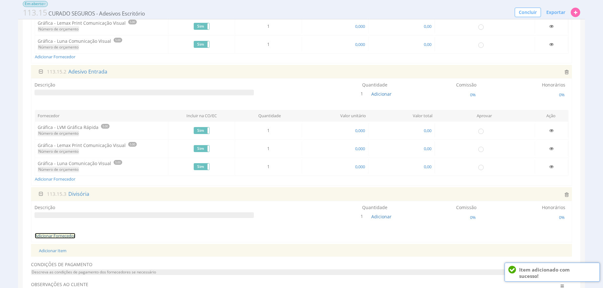
click at [54, 236] on link "Adicionar Fornecedor" at bounding box center [55, 236] width 41 height 6
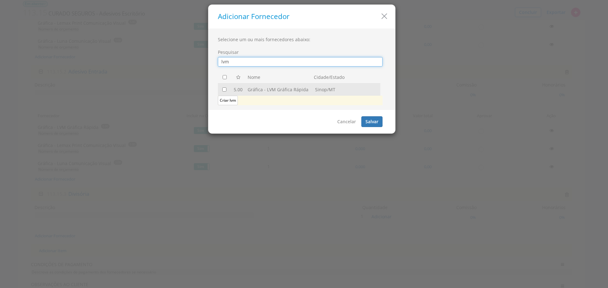
type input "lvm"
drag, startPoint x: 222, startPoint y: 89, endPoint x: 256, endPoint y: 98, distance: 34.6
click at [222, 89] on input "checkbox" at bounding box center [224, 89] width 4 height 4
checkbox input "true"
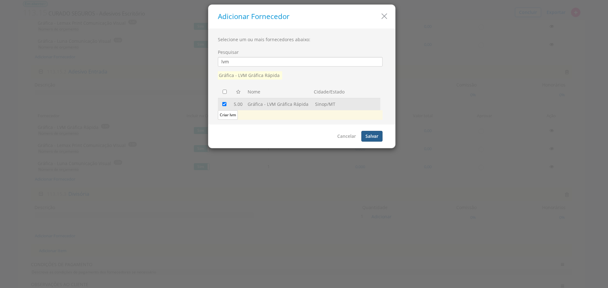
click at [366, 141] on button "Salvar" at bounding box center [371, 136] width 21 height 11
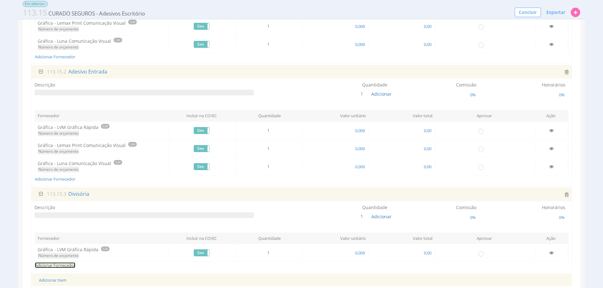
click at [66, 263] on link "Adicionar Fornecedor" at bounding box center [55, 265] width 41 height 6
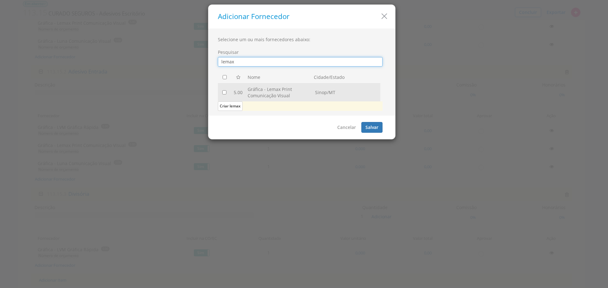
type input "lemax"
click at [223, 94] on input "checkbox" at bounding box center [224, 92] width 4 height 4
checkbox input "true"
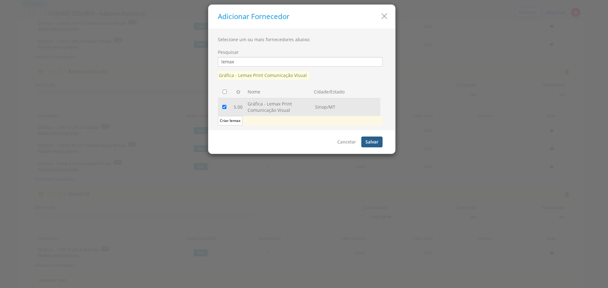
click at [375, 139] on button "Salvar" at bounding box center [371, 141] width 21 height 11
checkbox input "false"
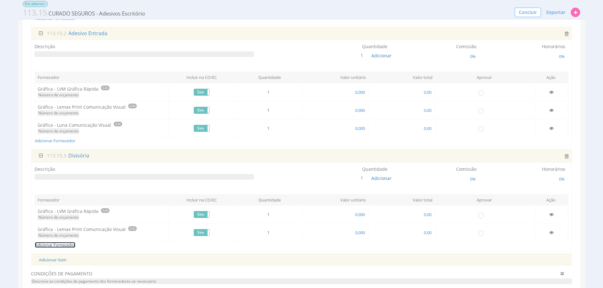
scroll to position [208, 0]
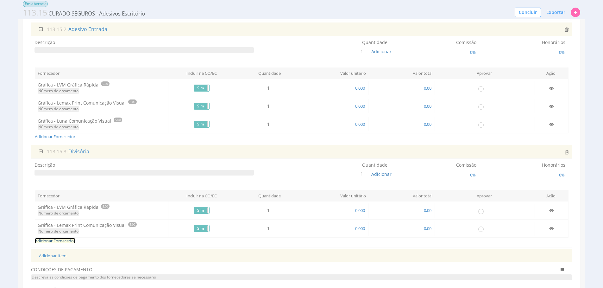
click at [74, 240] on link "Adicionar Fornecedor" at bounding box center [55, 241] width 41 height 6
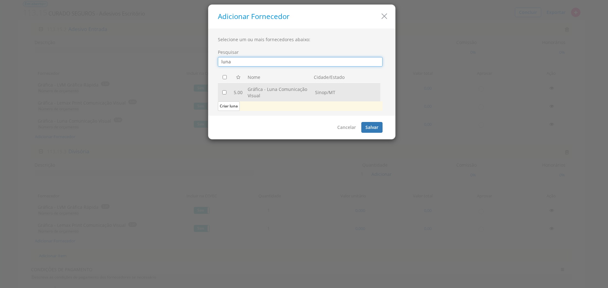
type input "luna"
click at [220, 88] on td at bounding box center [225, 92] width 14 height 18
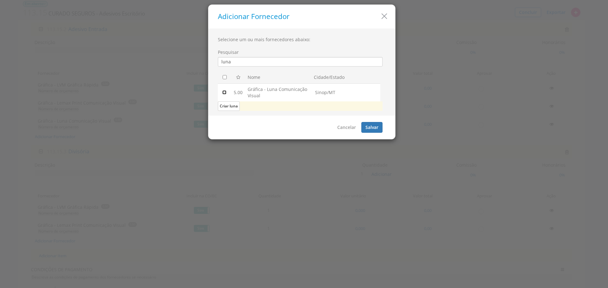
click at [224, 92] on input "checkbox" at bounding box center [224, 92] width 4 height 4
checkbox input "true"
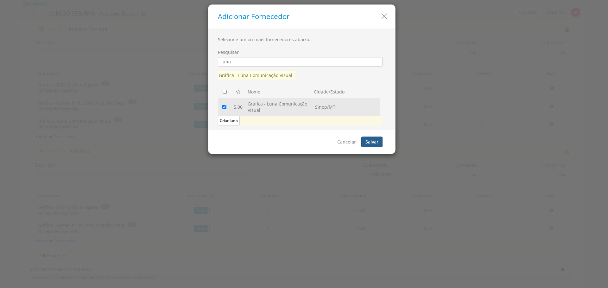
click at [379, 139] on button "Salvar" at bounding box center [371, 141] width 21 height 11
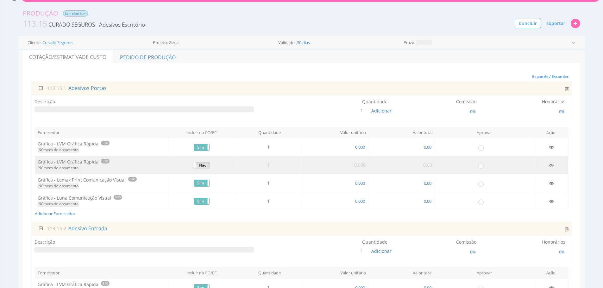
scroll to position [0, 0]
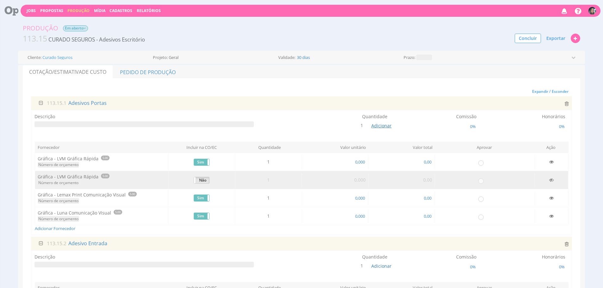
click at [380, 128] on span "Adicionar" at bounding box center [381, 125] width 20 height 6
type input "6"
click at [382, 106] on button "submit" at bounding box center [387, 110] width 11 height 9
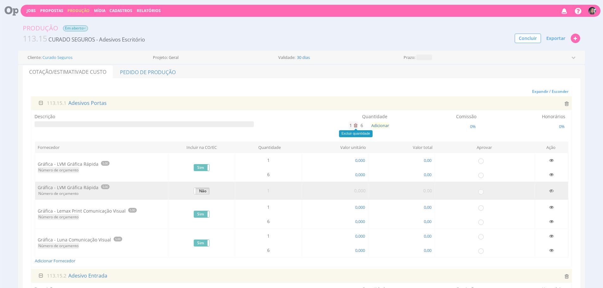
click at [357, 125] on icon at bounding box center [355, 125] width 3 height 4
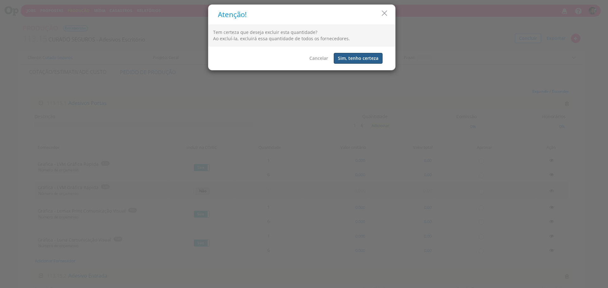
click at [360, 61] on button "Sim, tenho certeza" at bounding box center [358, 58] width 49 height 11
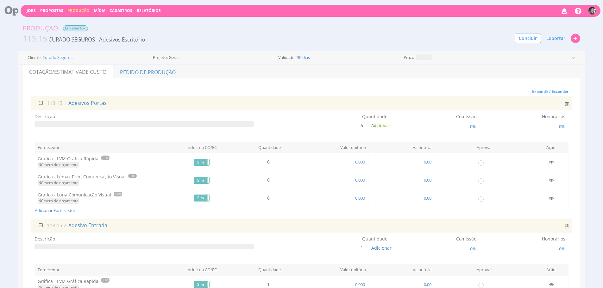
click at [132, 123] on span at bounding box center [143, 124] width 219 height 6
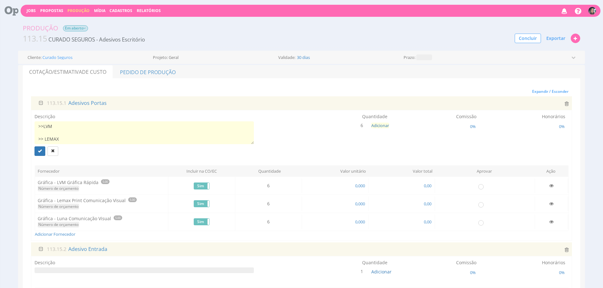
scroll to position [4, 0]
click at [44, 122] on textarea ">>LVM >> LEMAX Adesivos Recorte Branco Depilado + Máscara papel - Portas" at bounding box center [143, 132] width 219 height 23
click at [80, 127] on textarea ">> LVM >> LEMAX Adesivos Recorte Branco Depilado + Máscara papel - Portas" at bounding box center [143, 132] width 219 height 23
type textarea ">> LVM >> LEMAX Adesivos Recorte Branco Depilado + Máscara papel - Portas"
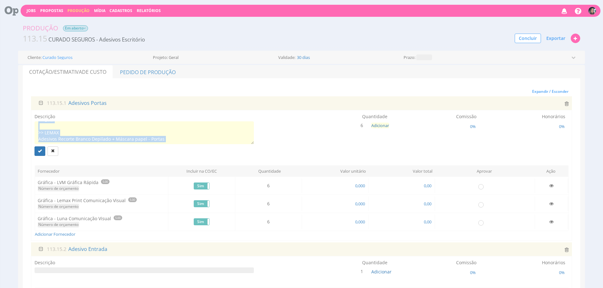
scroll to position [0, 0]
drag, startPoint x: 176, startPoint y: 144, endPoint x: 36, endPoint y: 128, distance: 140.1
click at [36, 128] on div ">> LVM >> LEMAX Adesivos Recorte Branco Depilado + Máscara papel - Portas" at bounding box center [143, 138] width 219 height 34
click at [104, 126] on textarea ">> LVM >> LEMAX Adesivos Recorte Branco Depilado + Máscara papel - Portas" at bounding box center [143, 132] width 219 height 23
drag, startPoint x: 179, startPoint y: 143, endPoint x: 31, endPoint y: 120, distance: 149.1
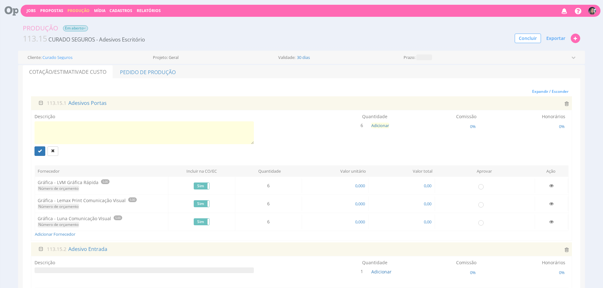
click at [31, 120] on div "Descrição Quantidade 6 Adicionar 0% 0%" at bounding box center [301, 175] width 541 height 131
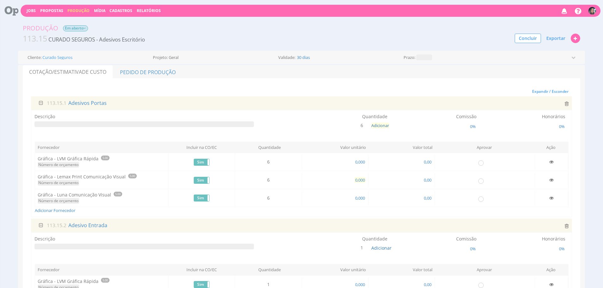
click at [358, 179] on span "0,000" at bounding box center [359, 180] width 11 height 6
click at [361, 160] on span "0,000" at bounding box center [359, 162] width 11 height 6
type input "170,000"
click at [362, 180] on span "0,000" at bounding box center [359, 180] width 11 height 6
type input "110,000"
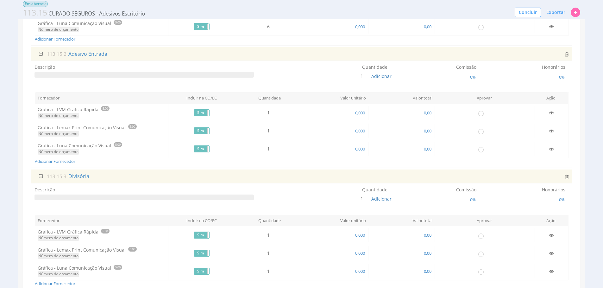
scroll to position [164, 0]
click at [360, 129] on span "0,000" at bounding box center [359, 132] width 11 height 6
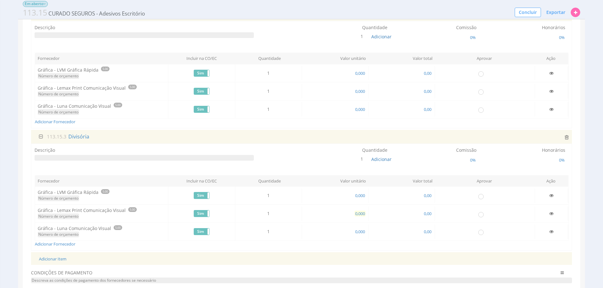
scroll to position [205, 0]
click at [360, 212] on span "0,000" at bounding box center [359, 213] width 11 height 6
type input "730,000"
click at [355, 86] on td "0,000" at bounding box center [335, 90] width 66 height 14
click at [356, 88] on span "0,000" at bounding box center [359, 91] width 11 height 6
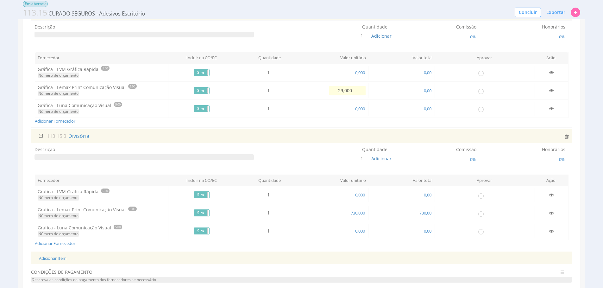
type input "290,000"
click at [356, 109] on span "0,000" at bounding box center [359, 109] width 11 height 6
click at [355, 72] on span "0,000" at bounding box center [359, 73] width 11 height 6
type input "1.010,000"
click at [358, 194] on span "0,000" at bounding box center [359, 195] width 11 height 6
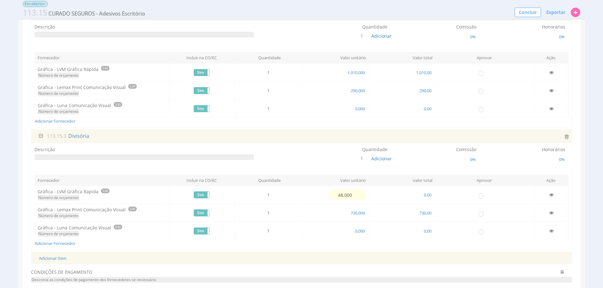
type input "480,000"
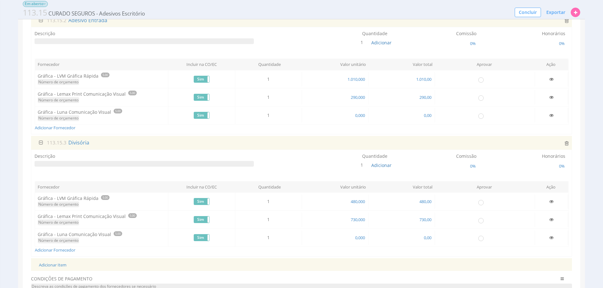
scroll to position [191, 0]
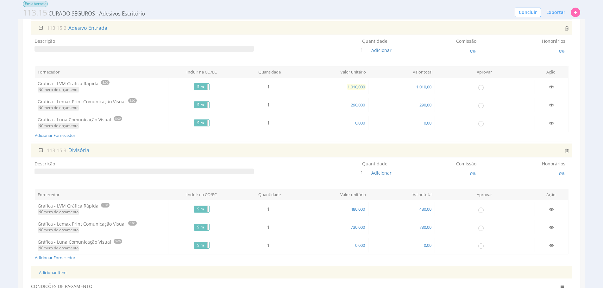
click at [354, 88] on span "1.010,000" at bounding box center [356, 87] width 19 height 6
type input "480,000"
click at [361, 209] on span "480,000" at bounding box center [358, 209] width 16 height 6
type input "0,000"
type input "1.010,000"
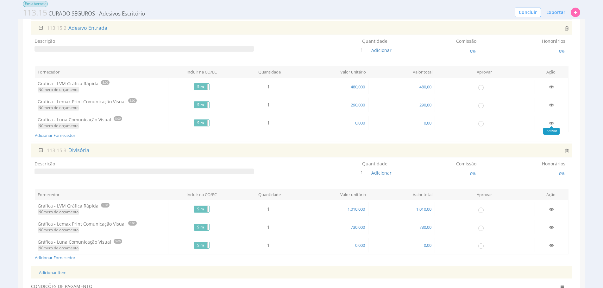
click at [551, 122] on icon at bounding box center [551, 123] width 4 height 4
click at [552, 243] on icon at bounding box center [551, 245] width 4 height 4
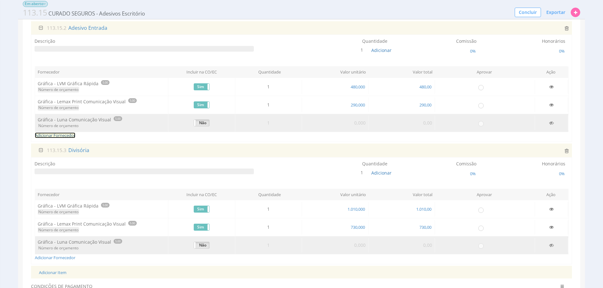
click at [61, 136] on link "Adicionar Fornecedor" at bounding box center [55, 135] width 41 height 6
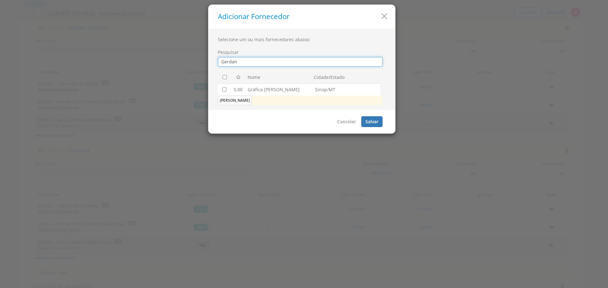
type input "Gerdan"
click at [224, 92] on td at bounding box center [225, 89] width 14 height 12
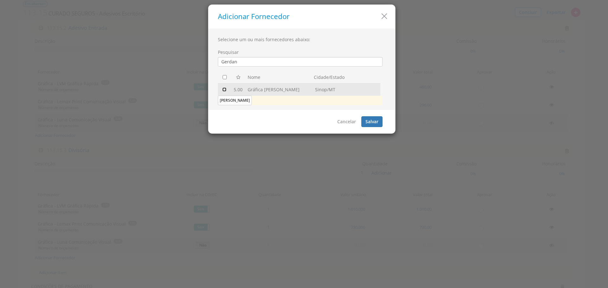
click at [224, 87] on input "checkbox" at bounding box center [224, 89] width 4 height 4
checkbox input "true"
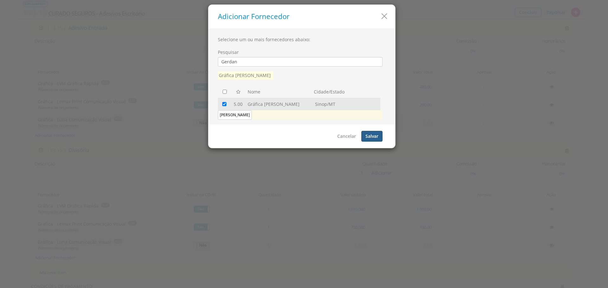
click at [365, 136] on button "Salvar" at bounding box center [371, 136] width 21 height 11
checkbox input "false"
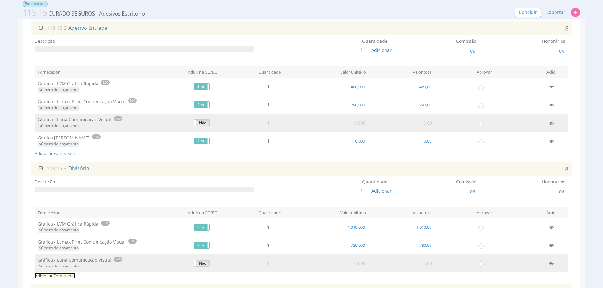
click at [72, 276] on link "Adicionar Fornecedor" at bounding box center [55, 276] width 41 height 6
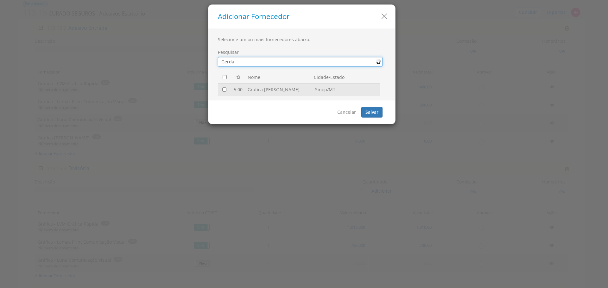
type input "Gerda"
click at [225, 90] on input "checkbox" at bounding box center [224, 89] width 4 height 4
checkbox input "true"
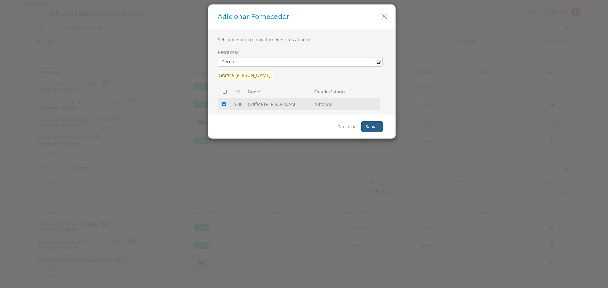
click at [375, 127] on button "Salvar" at bounding box center [371, 126] width 21 height 11
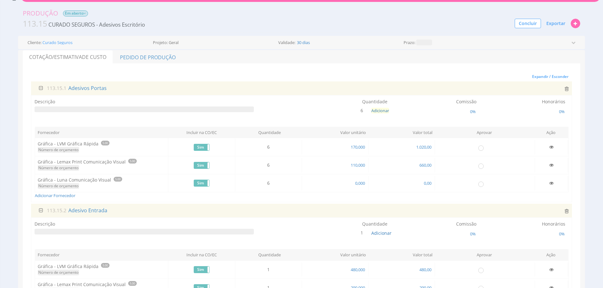
scroll to position [7, 0]
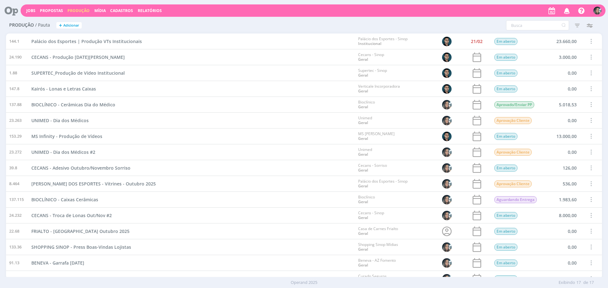
click at [128, 9] on span "Cadastros" at bounding box center [121, 10] width 23 height 5
click at [130, 20] on link "Clientes" at bounding box center [123, 21] width 53 height 10
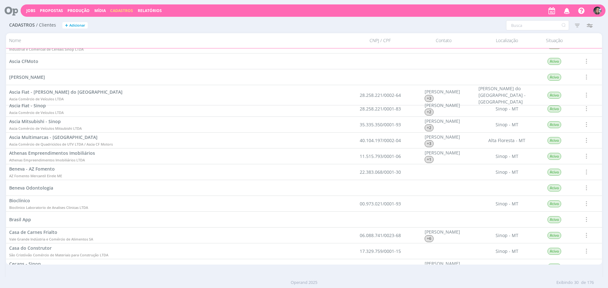
scroll to position [123, 0]
click at [17, 197] on span "Bioclínico" at bounding box center [19, 199] width 21 height 6
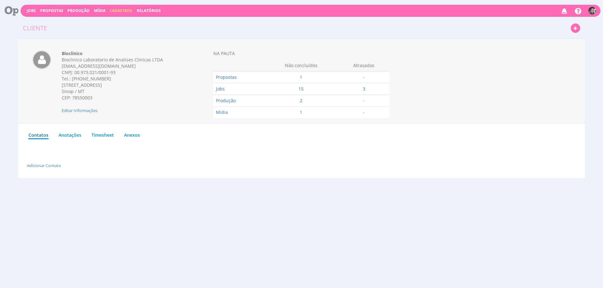
click at [85, 72] on div "CNPJ: 00.973.021/0001-93" at bounding box center [123, 72] width 123 height 6
click at [77, 72] on div "CNPJ: 00.973.021/0001-93" at bounding box center [123, 72] width 123 height 6
drag, startPoint x: 74, startPoint y: 72, endPoint x: 116, endPoint y: 74, distance: 41.5
click at [116, 74] on div "CNPJ: 00.973.021/0001-93" at bounding box center [123, 72] width 123 height 6
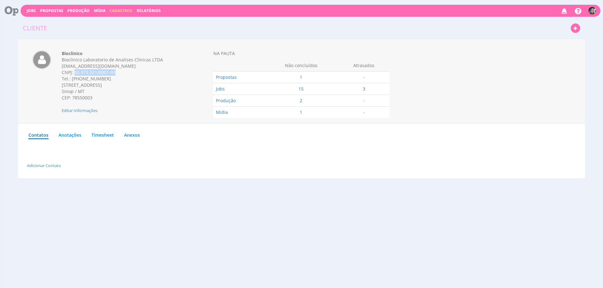
copy div "00.973.021/0001-93"
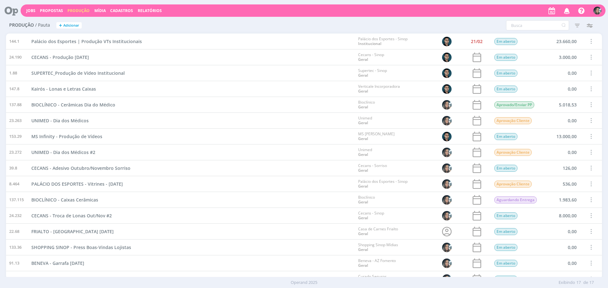
click at [72, 24] on span "Adicionar" at bounding box center [71, 25] width 16 height 4
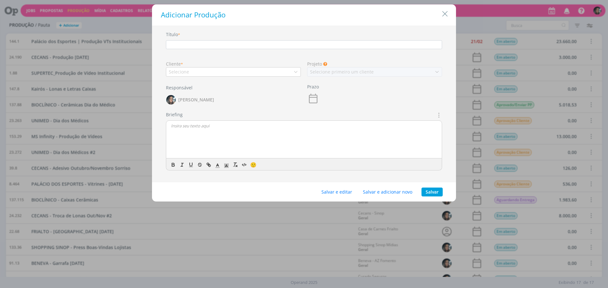
drag, startPoint x: 445, startPoint y: 13, endPoint x: 520, endPoint y: 26, distance: 76.7
click at [445, 13] on icon "Close" at bounding box center [444, 13] width 9 height 9
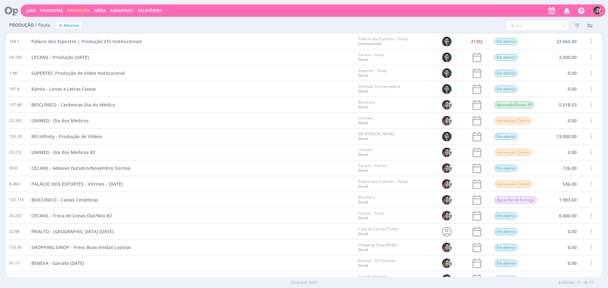
click at [538, 30] on div at bounding box center [304, 144] width 608 height 288
click at [540, 26] on div "Jobs Propostas Produção [GEOGRAPHIC_DATA] Cadastros Relatórios Notificações Cen…" at bounding box center [304, 144] width 608 height 288
click at [540, 26] on input "text" at bounding box center [537, 25] width 63 height 10
type input "arro"
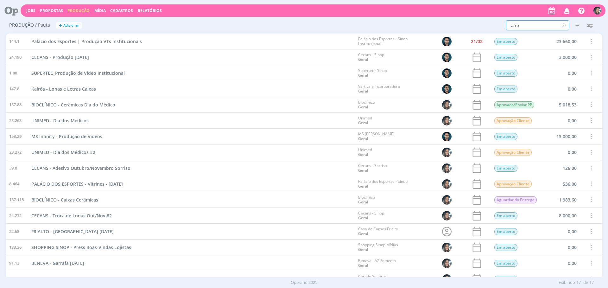
type input "arroz"
type input "arroz e"
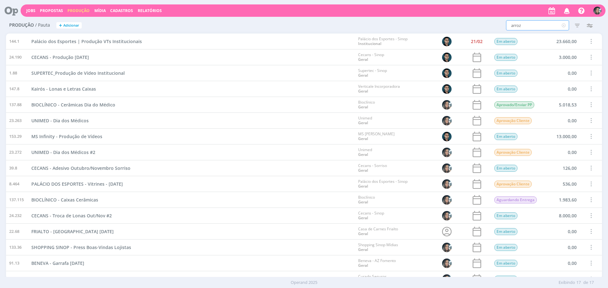
type input "arroz e"
type input "arroz en"
type input "arroz eng"
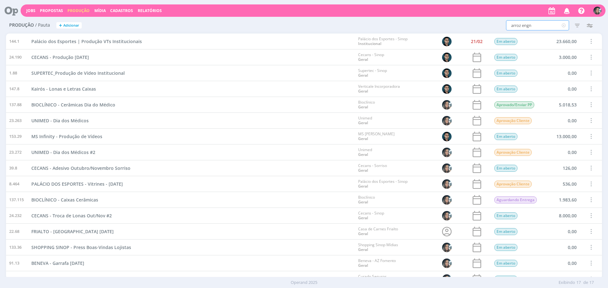
type input "arroz engne"
type input "arroz engneh"
type input "arroz engneho"
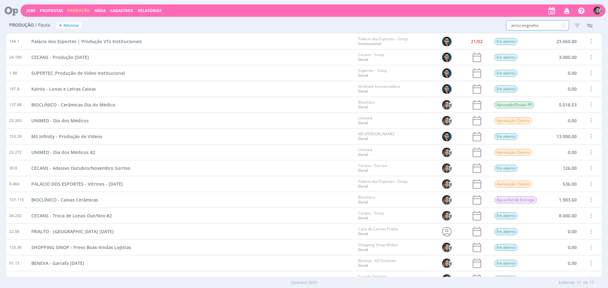
type input "arroz engneho"
type input "arroz engneh"
type input "arroz engne"
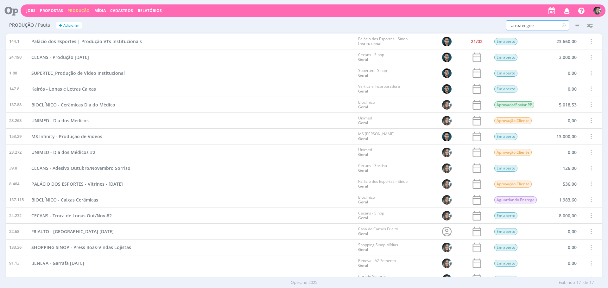
type input "arroz engn"
type input "arroz eng"
type input "arroz enge"
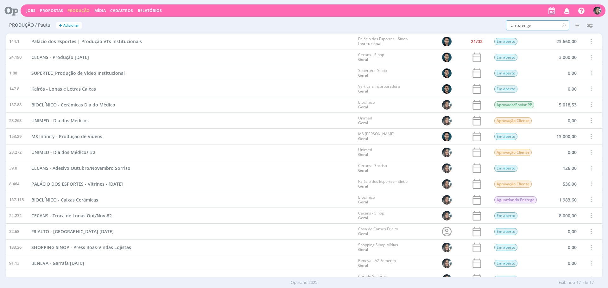
type input "arroz enge"
type input "arroz engen"
type input "arroz engenho"
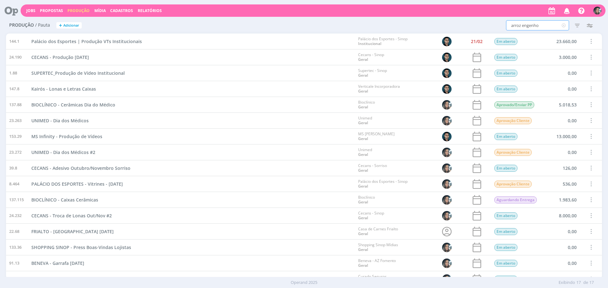
type input "arroz engenho"
click at [579, 30] on icon "button" at bounding box center [576, 25] width 11 height 11
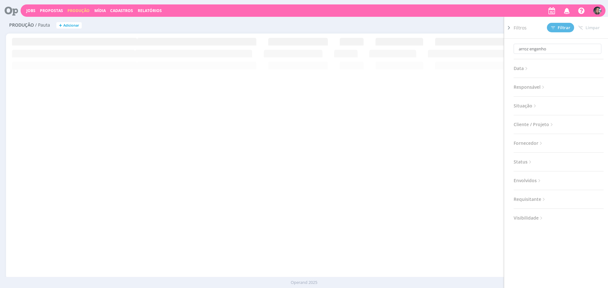
click at [525, 159] on span "Status" at bounding box center [522, 162] width 19 height 8
click at [518, 160] on span "Status" at bounding box center [522, 162] width 19 height 8
click at [523, 108] on span "Situação" at bounding box center [525, 106] width 24 height 8
click at [553, 124] on span at bounding box center [554, 123] width 13 height 6
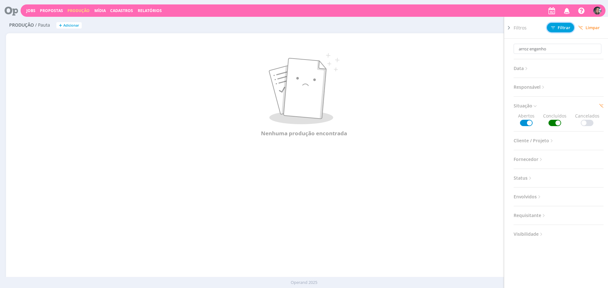
click at [560, 31] on button "Filtrar" at bounding box center [560, 27] width 27 height 9
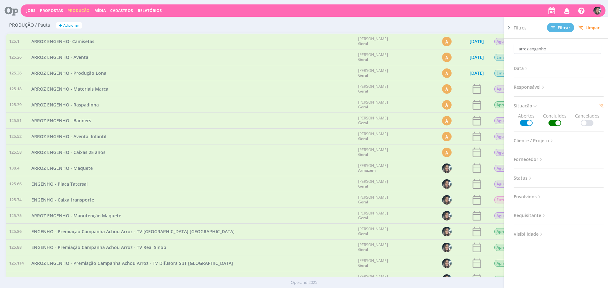
drag, startPoint x: 210, startPoint y: 40, endPoint x: 213, endPoint y: 50, distance: 10.7
click at [210, 40] on div "ARROZ ENGENHO- Camisetas" at bounding box center [191, 42] width 327 height 16
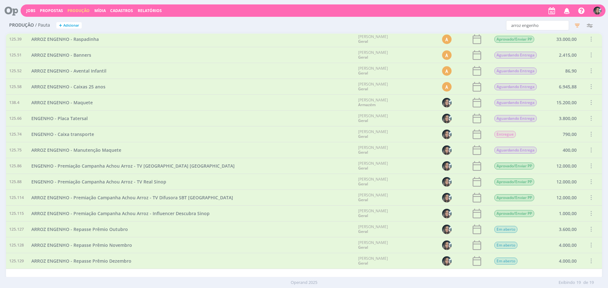
scroll to position [72, 0]
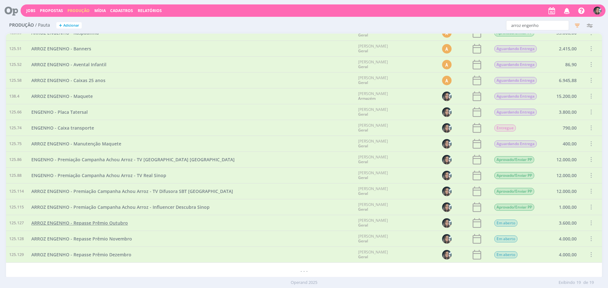
click at [119, 222] on span "ARROZ ENGENHO - Repasse Prêmio Outubro" at bounding box center [79, 223] width 97 height 6
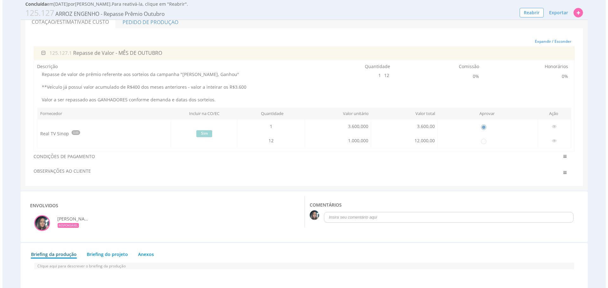
scroll to position [77, 0]
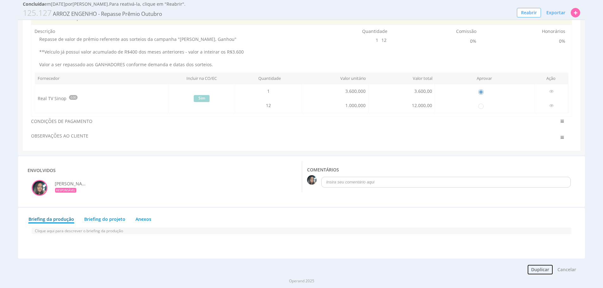
click at [547, 268] on button "Duplicar" at bounding box center [540, 269] width 26 height 11
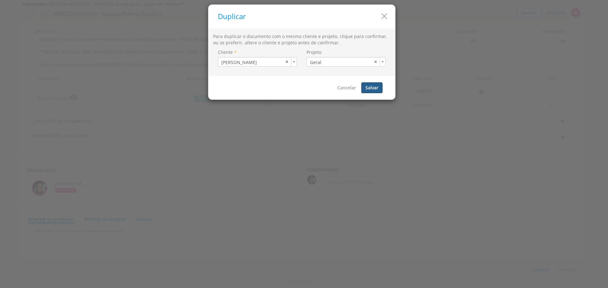
click at [370, 85] on button "Salvar" at bounding box center [371, 87] width 21 height 11
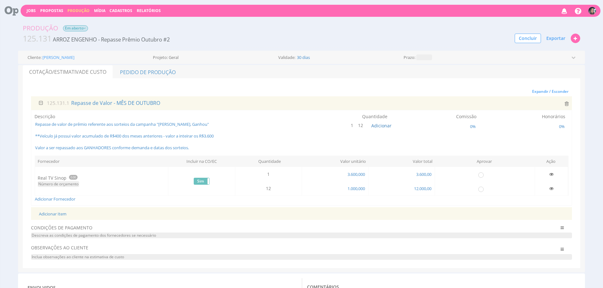
click at [272, 200] on div "Adicionar Fornecedor" at bounding box center [302, 199] width 534 height 6
click at [374, 126] on span "Adicionar" at bounding box center [381, 125] width 20 height 6
click at [401, 114] on button "button" at bounding box center [401, 110] width 11 height 9
click at [362, 126] on icon at bounding box center [362, 125] width 3 height 4
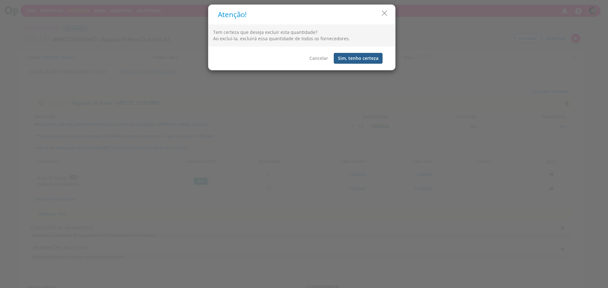
click at [359, 60] on button "Sim, tenho certeza" at bounding box center [358, 58] width 49 height 11
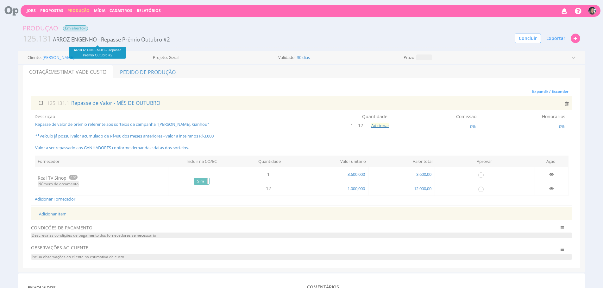
click at [153, 40] on span "ARROZ ENGENHO - Repasse Prêmio Outubro #2" at bounding box center [111, 39] width 117 height 7
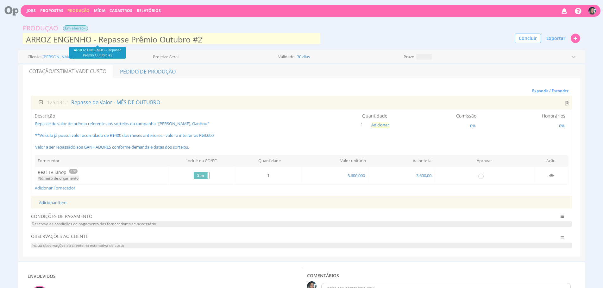
scroll to position [1, 0]
click at [194, 41] on input "ARROZ ENGENHO - Repasse Prêmio Outubro #2" at bounding box center [172, 38] width 298 height 13
type input "ARROZ ENGENHO - Repasse Prêmio Outubro - TV [GEOGRAPHIC_DATA]"
click at [363, 72] on ul "Cotação/Estimativa de Custo Pedido de Produção" at bounding box center [301, 71] width 557 height 13
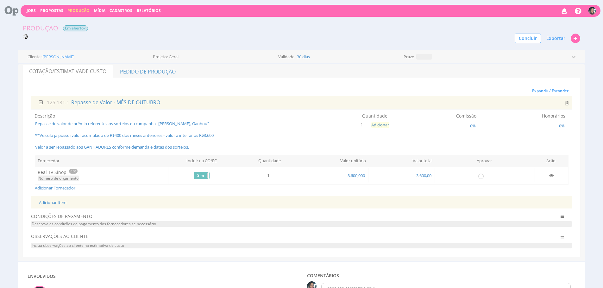
scroll to position [0, 0]
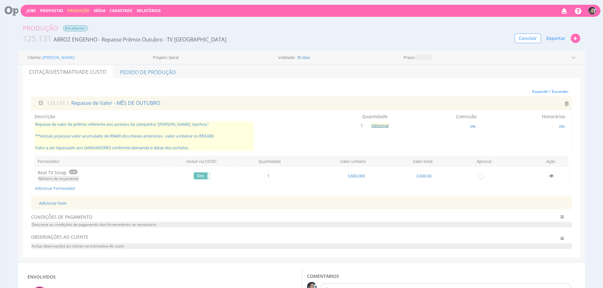
click at [206, 133] on span "Repasse de valor de prêmio referente aos sorteios da campanha "Achou Arroz Enge…" at bounding box center [143, 135] width 219 height 29
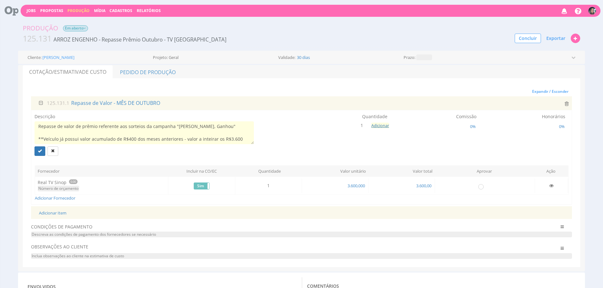
scroll to position [13, 0]
drag, startPoint x: 213, startPoint y: 142, endPoint x: 201, endPoint y: 138, distance: 12.5
click at [152, 148] on div "Repasse de valor de prêmio referente aos sorteios da campanha "Achou Arroz Enge…" at bounding box center [143, 138] width 219 height 34
drag, startPoint x: 238, startPoint y: 125, endPoint x: 42, endPoint y: 129, distance: 195.6
click at [42, 129] on textarea "Repasse de valor de prêmio referente aos sorteios da campanha "Achou Arroz Enge…" at bounding box center [143, 132] width 219 height 23
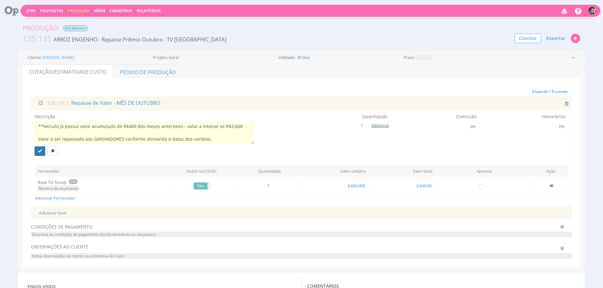
paste textarea "4 sorteios de R$1.000,00 mensais."
type textarea "Repasse de valor de prêmio referente aos sorteios da campanha "Achou Arroz Enge…"
click at [125, 148] on div at bounding box center [143, 150] width 219 height 9
click at [285, 133] on div "Descrição Repasse de valor de prêmio referente aos sorteios da campanha "Achou …" at bounding box center [301, 136] width 534 height 47
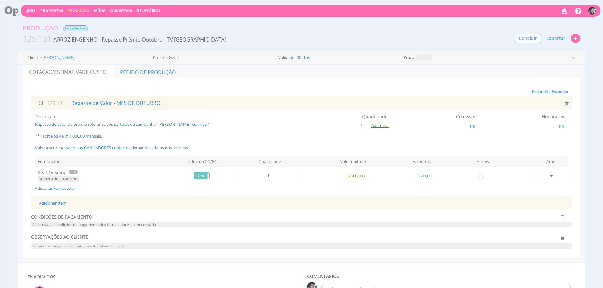
click at [359, 178] on span "3.600,000" at bounding box center [356, 176] width 19 height 6
type input "4.000,000"
drag, startPoint x: 479, startPoint y: 174, endPoint x: 405, endPoint y: 158, distance: 75.4
click at [479, 174] on input "radio" at bounding box center [481, 176] width 6 height 6
drag, startPoint x: 478, startPoint y: 177, endPoint x: 434, endPoint y: 178, distance: 43.7
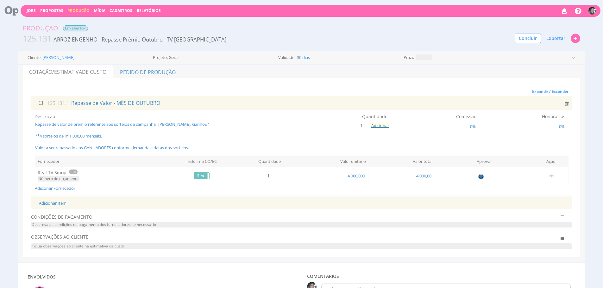
click at [478, 177] on input "radio" at bounding box center [481, 176] width 6 height 6
radio input "false"
click at [72, 188] on link "Adicionar Fornecedor" at bounding box center [55, 188] width 41 height 6
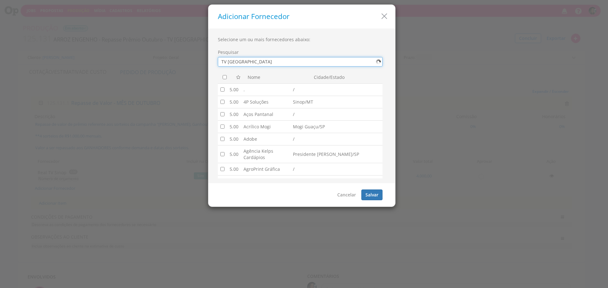
type input "TV Cidade Verde"
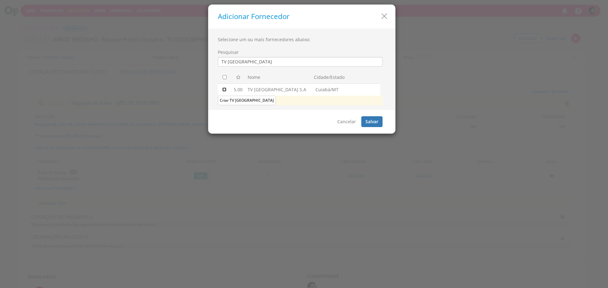
drag, startPoint x: 224, startPoint y: 89, endPoint x: 315, endPoint y: 156, distance: 113.0
click at [224, 89] on input "checkbox" at bounding box center [224, 89] width 4 height 4
checkbox input "true"
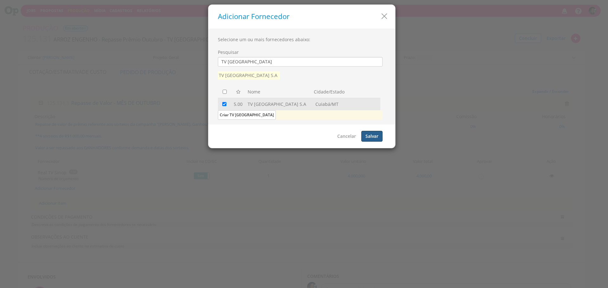
click at [364, 136] on button "Salvar" at bounding box center [371, 136] width 21 height 11
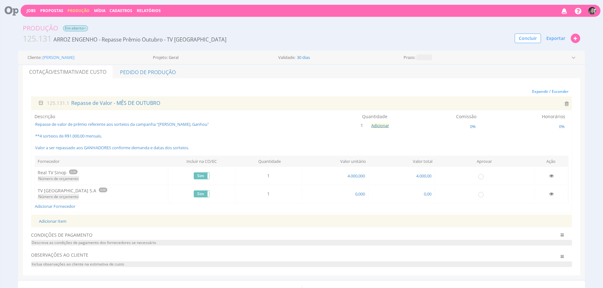
click at [384, 128] on div "Quantidade 1 Adicionar" at bounding box center [324, 122] width 134 height 18
click at [381, 126] on button "Adicionar" at bounding box center [380, 125] width 18 height 6
type input "2"
click at [382, 106] on button "submit" at bounding box center [387, 110] width 11 height 9
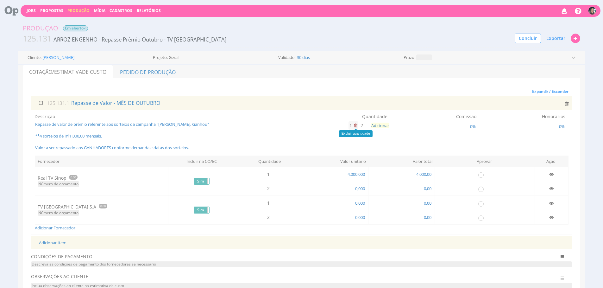
click at [354, 125] on icon at bounding box center [355, 125] width 3 height 4
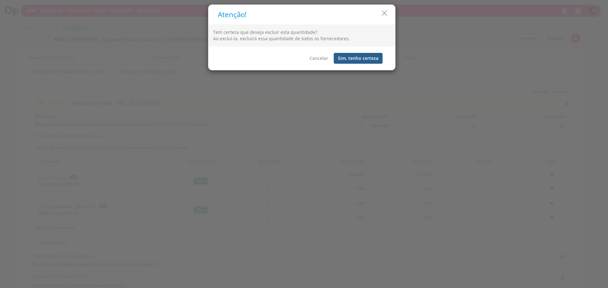
click at [353, 59] on button "Sim, tenho certeza" at bounding box center [358, 58] width 49 height 11
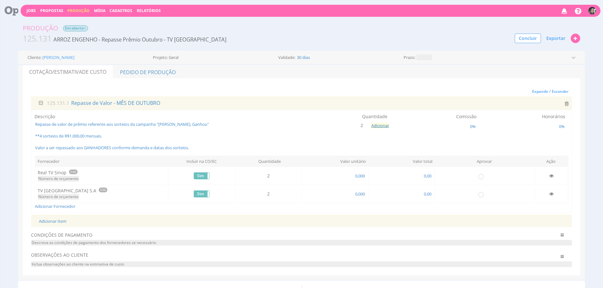
click at [373, 124] on button "Adicionar" at bounding box center [380, 125] width 18 height 6
type input "1"
click at [382, 106] on button "submit" at bounding box center [387, 110] width 11 height 9
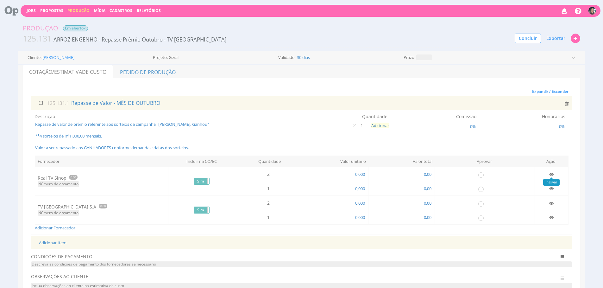
click at [551, 173] on icon at bounding box center [551, 174] width 4 height 4
click at [550, 203] on icon at bounding box center [551, 203] width 4 height 4
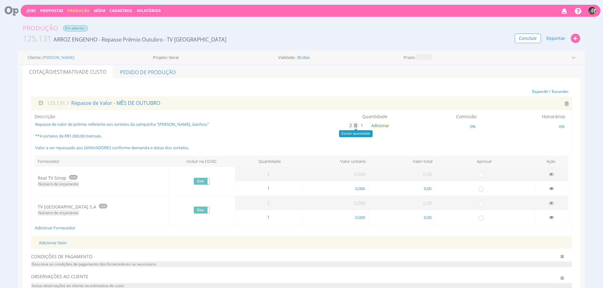
click at [356, 125] on icon at bounding box center [355, 125] width 3 height 4
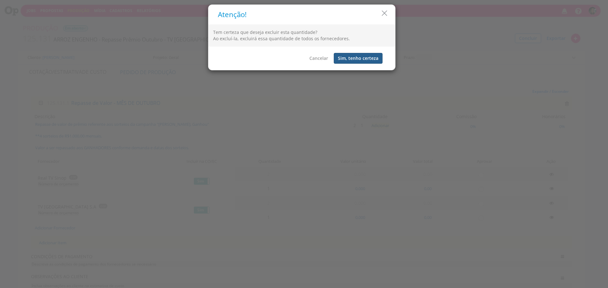
click at [353, 59] on button "Sim, tenho certeza" at bounding box center [358, 58] width 49 height 11
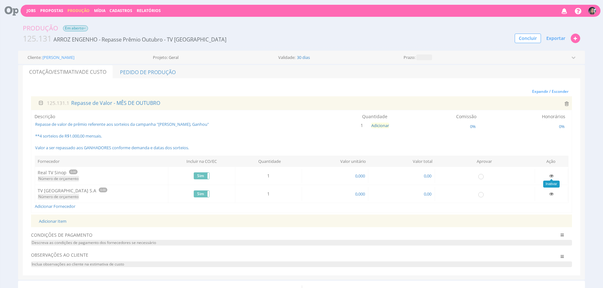
click at [551, 176] on icon at bounding box center [551, 175] width 4 height 4
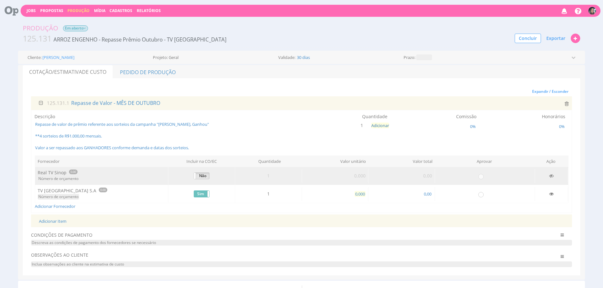
click at [355, 192] on span "0,000" at bounding box center [359, 194] width 11 height 6
type input "4.000,000"
click at [479, 197] on input "radio" at bounding box center [481, 194] width 6 height 6
radio input "true"
click at [138, 73] on link "Pedido de Produção" at bounding box center [147, 71] width 69 height 13
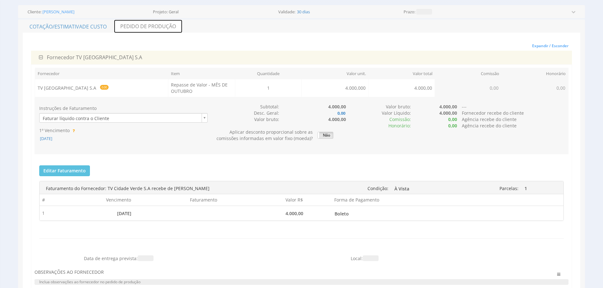
scroll to position [50, 0]
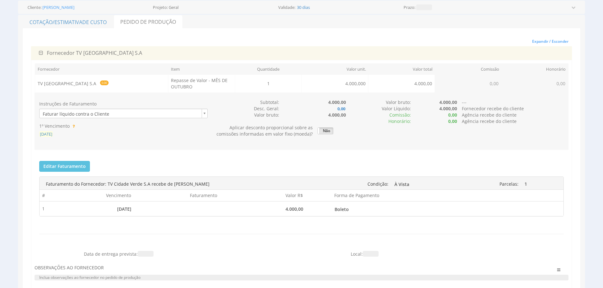
click at [53, 133] on span "[DATE]" at bounding box center [46, 134] width 14 height 6
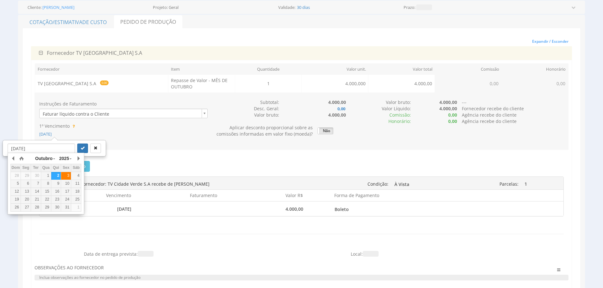
click at [66, 174] on div "3" at bounding box center [66, 175] width 10 height 5
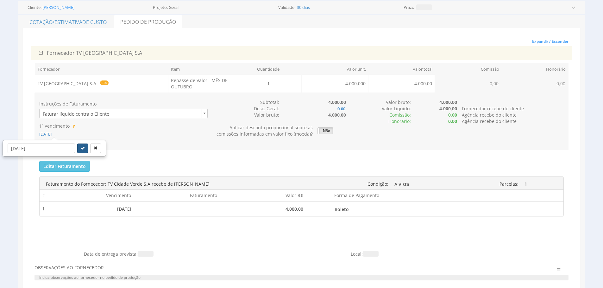
click at [81, 147] on icon "submit" at bounding box center [83, 148] width 4 height 4
type input "03/10/2025"
click at [53, 132] on span "03/10/2025" at bounding box center [46, 134] width 14 height 6
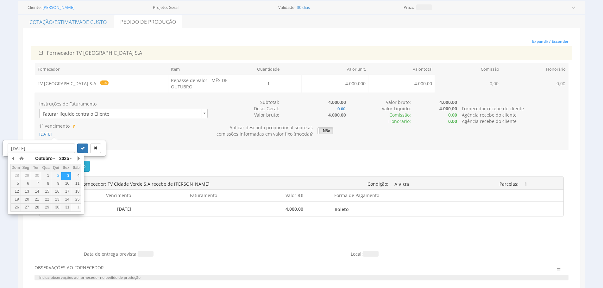
drag, startPoint x: 55, startPoint y: 176, endPoint x: 66, endPoint y: 163, distance: 16.4
click at [55, 176] on div "2" at bounding box center [56, 175] width 10 height 5
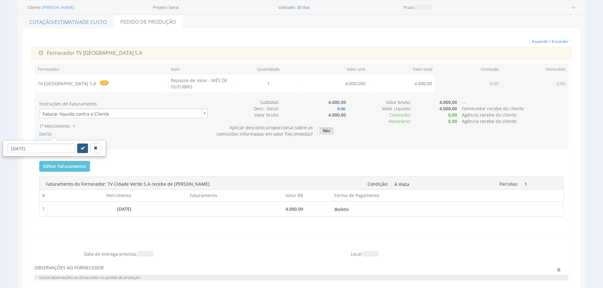
click at [81, 146] on icon "submit" at bounding box center [83, 148] width 4 height 4
type input "[DATE]"
click at [71, 168] on button "Editar Faturamento" at bounding box center [64, 166] width 51 height 11
click at [73, 174] on div "Faturamento do Fornecedor: TV Cidade Verde S.A recebe de Arroz Engenho Condição…" at bounding box center [301, 203] width 524 height 62
click at [75, 170] on button "Editar Faturamento" at bounding box center [64, 166] width 51 height 11
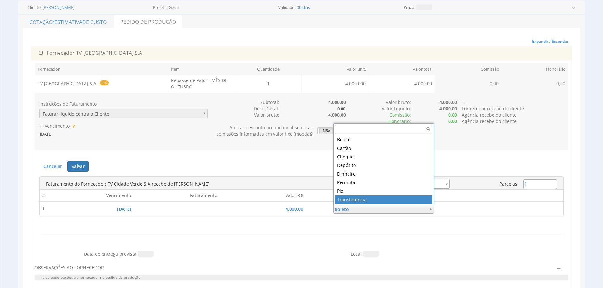
type input "5"
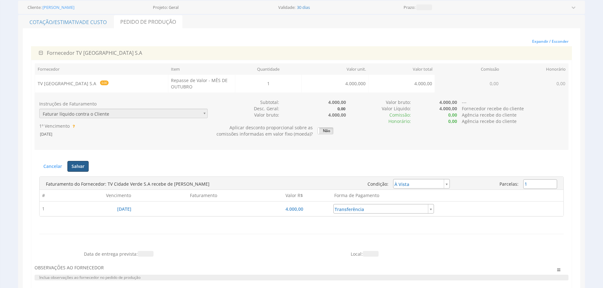
click at [78, 163] on button "Salvar" at bounding box center [77, 166] width 21 height 11
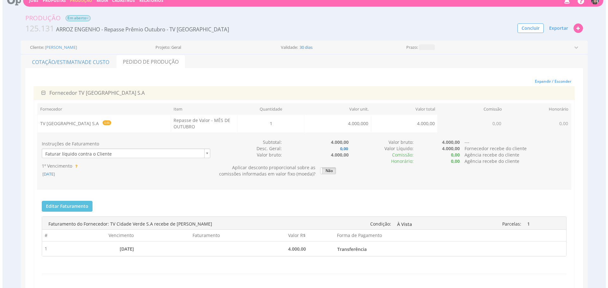
scroll to position [0, 0]
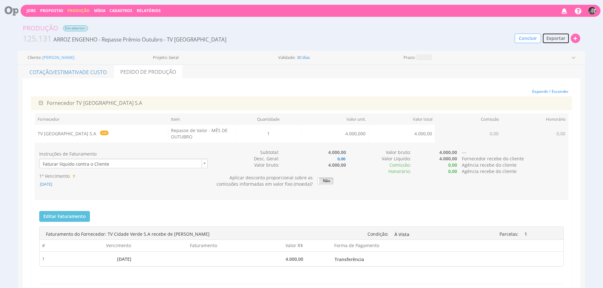
click at [554, 34] on button "Exportar" at bounding box center [555, 38] width 27 height 11
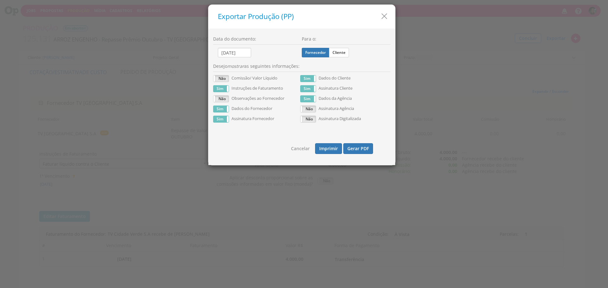
drag, startPoint x: 335, startPoint y: 52, endPoint x: 334, endPoint y: 63, distance: 10.8
click at [335, 52] on label "Cliente" at bounding box center [339, 52] width 20 height 9
click at [0, 0] on input "Cliente" at bounding box center [0, 0] width 0 height 0
click at [353, 151] on button "Gerar PDF" at bounding box center [358, 148] width 30 height 11
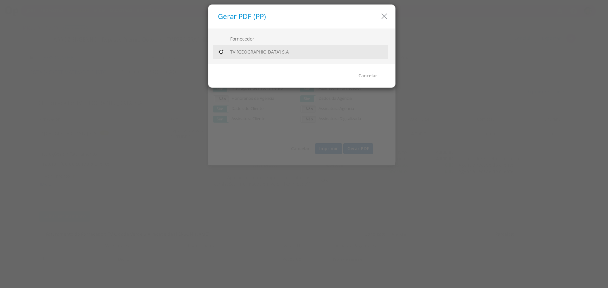
click at [223, 53] on input "radio" at bounding box center [221, 52] width 6 height 6
radio input "true"
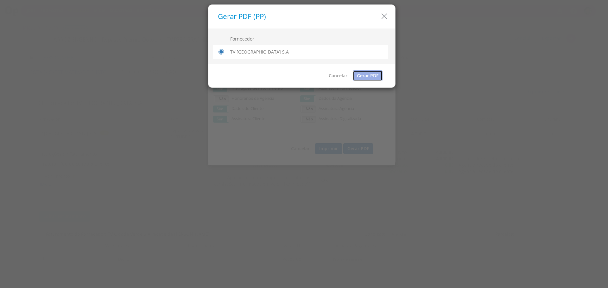
click at [367, 72] on link "Gerar PDF" at bounding box center [368, 75] width 30 height 11
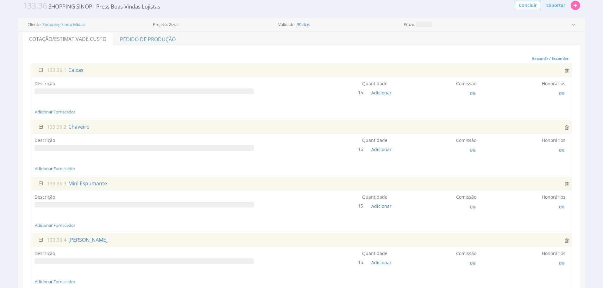
scroll to position [36, 0]
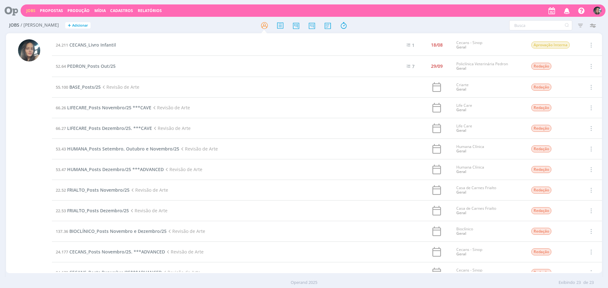
click at [302, 30] on div at bounding box center [303, 25] width 198 height 11
click at [297, 28] on icon at bounding box center [295, 25] width 11 height 12
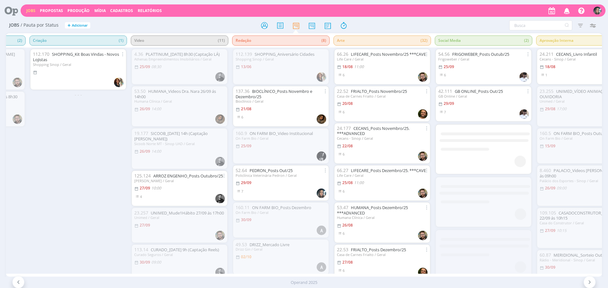
scroll to position [0, 291]
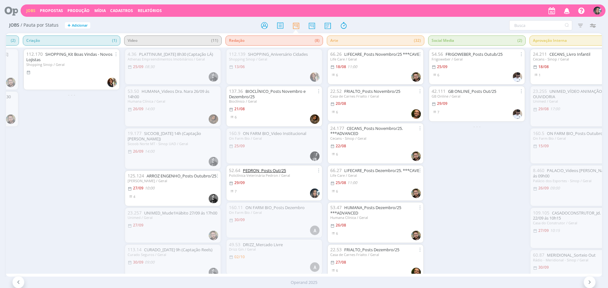
click at [270, 170] on link "PEDRON_Posts Out/25" at bounding box center [264, 170] width 43 height 6
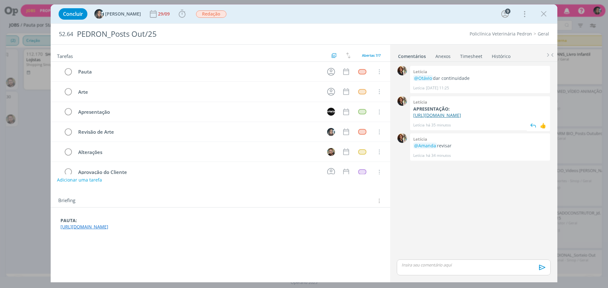
click at [453, 118] on link "https://docs.google.com/presentation/d/1aSBh9kIQmXp5MwMjDNOQCzhVuDZWiyLU/edit?u…" at bounding box center [437, 115] width 48 height 6
click at [413, 265] on p "dialog" at bounding box center [474, 265] width 144 height 6
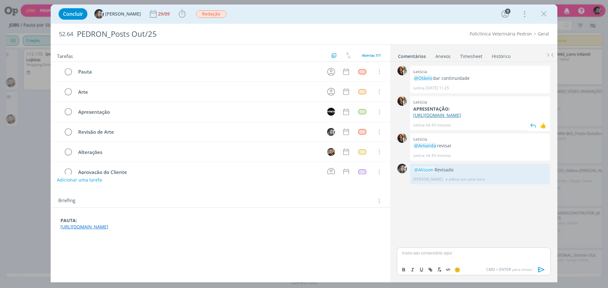
click at [454, 118] on link "https://docs.google.com/presentation/d/1aSBh9kIQmXp5MwMjDNOQCzhVuDZWiyLU/edit?u…" at bounding box center [437, 115] width 48 height 6
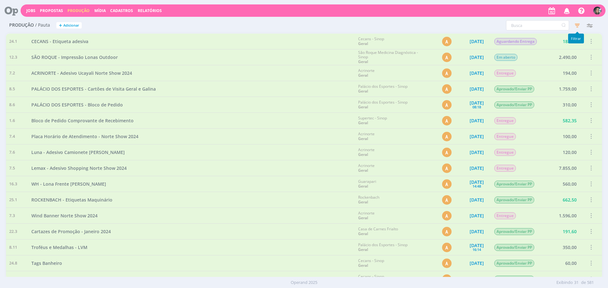
click at [577, 24] on icon "button" at bounding box center [576, 25] width 11 height 11
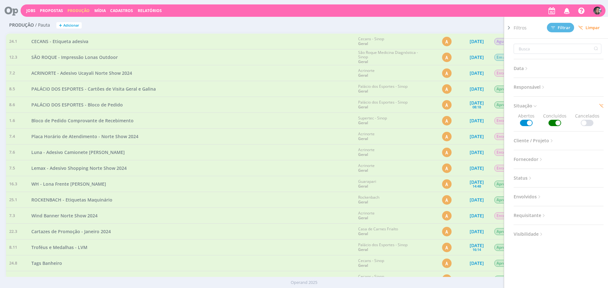
drag, startPoint x: 598, startPoint y: 28, endPoint x: 533, endPoint y: 22, distance: 66.1
click at [598, 28] on span "Limpar" at bounding box center [589, 27] width 22 height 5
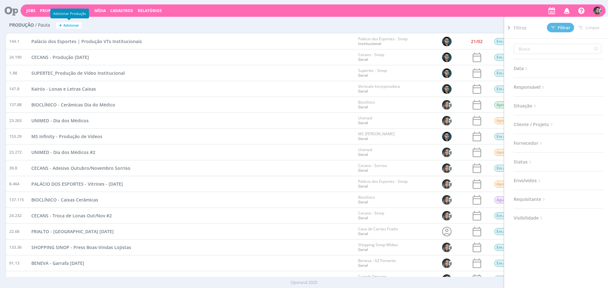
click at [71, 28] on button "+ Adicionar" at bounding box center [68, 25] width 25 height 7
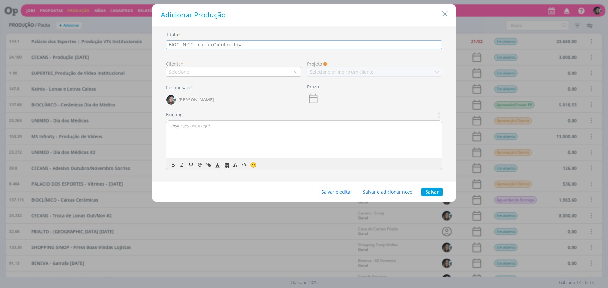
type input "BIOCLÍNICO - Cartão Outubro Rosa"
click at [224, 67] on div "Selecione" at bounding box center [233, 71] width 135 height 9
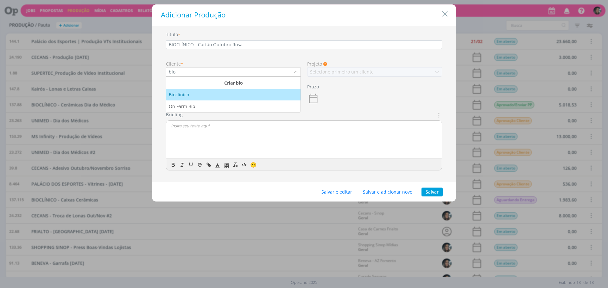
type input "bio"
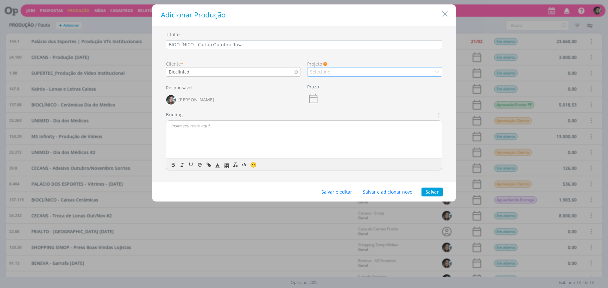
click at [335, 75] on div "Selecione" at bounding box center [374, 71] width 135 height 9
click at [335, 86] on li "Geral" at bounding box center [374, 83] width 134 height 12
click at [335, 190] on button "Salvar e editar" at bounding box center [336, 191] width 39 height 9
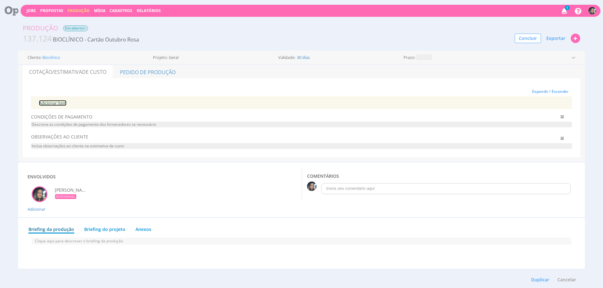
click at [64, 104] on link "Adicionar Item" at bounding box center [53, 103] width 28 height 6
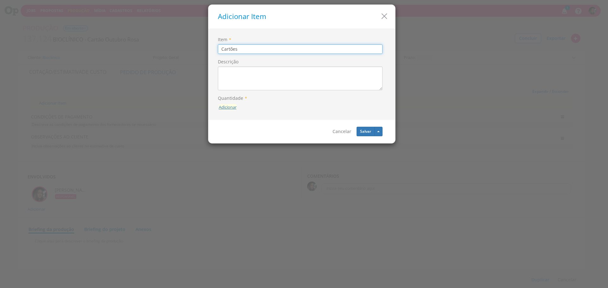
type input "Cartões"
click at [235, 109] on button "Adicionar" at bounding box center [228, 107] width 18 height 6
type input "500"
click at [236, 92] on icon "submit" at bounding box center [236, 93] width 4 height 4
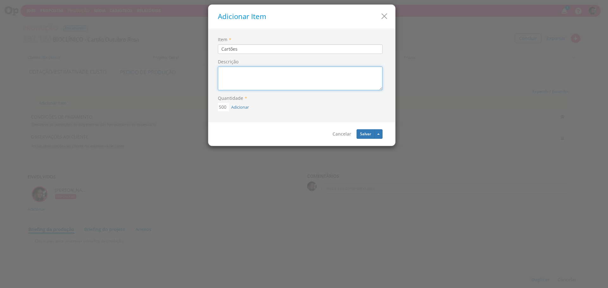
click at [240, 82] on textarea "Descrição" at bounding box center [300, 78] width 165 height 24
type textarea "Couchê 250g Frente e Verso Colorido"
click at [362, 133] on button "Salvar" at bounding box center [365, 133] width 18 height 9
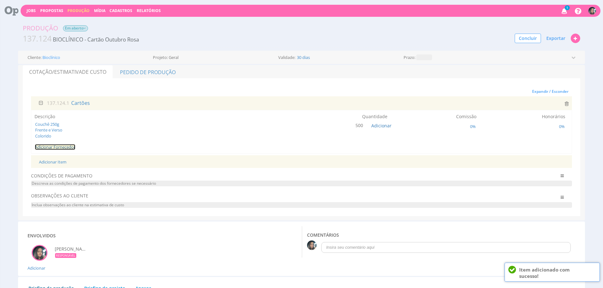
click at [62, 148] on link "Adicionar Fornecedor" at bounding box center [55, 147] width 41 height 6
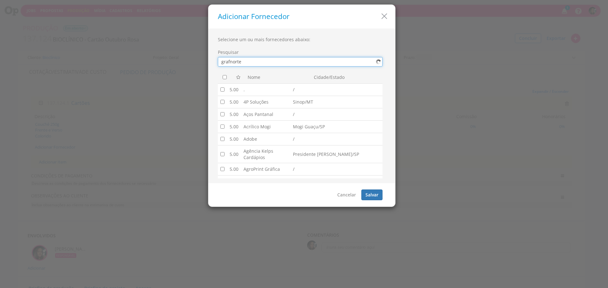
type input "grafnorte"
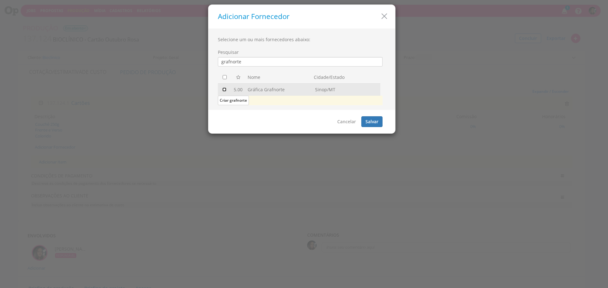
click at [225, 88] on input "checkbox" at bounding box center [224, 89] width 4 height 4
checkbox input "true"
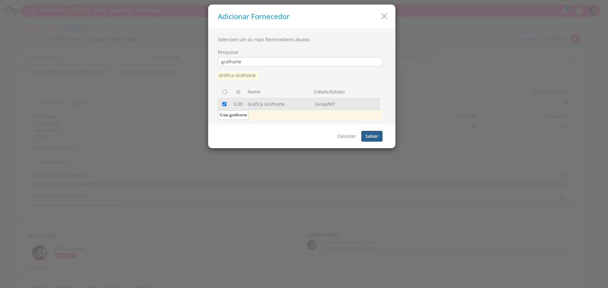
click at [371, 139] on button "Salvar" at bounding box center [371, 136] width 21 height 11
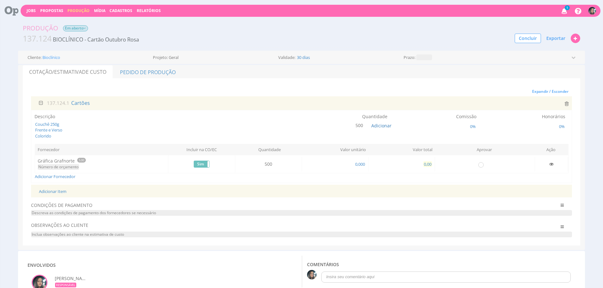
click at [425, 162] on span "0,00" at bounding box center [427, 164] width 9 height 6
type input "795,00"
click at [55, 176] on link "Adicionar Fornecedor" at bounding box center [55, 176] width 41 height 6
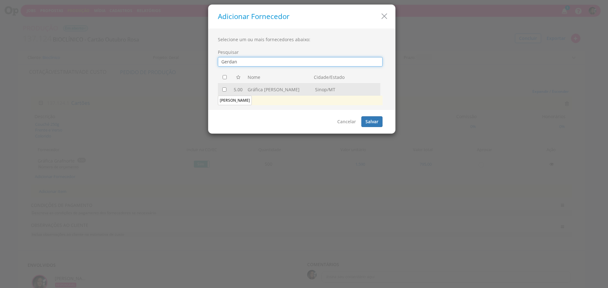
type input "Gerdan"
click at [223, 91] on input "checkbox" at bounding box center [224, 89] width 4 height 4
checkbox input "true"
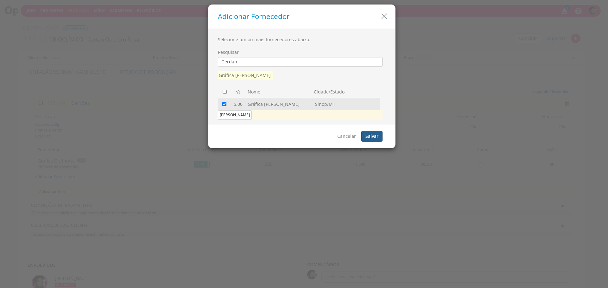
click at [378, 138] on button "Salvar" at bounding box center [371, 136] width 21 height 11
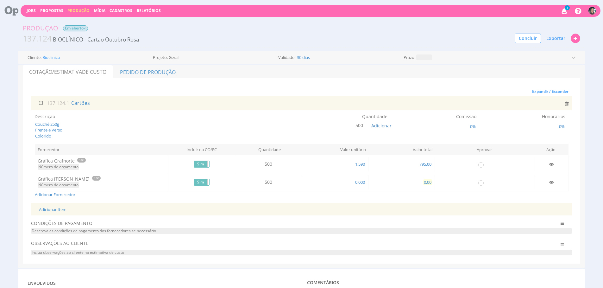
click at [428, 182] on span "0,00" at bounding box center [427, 182] width 9 height 6
type input "790,00"
click at [62, 197] on link "Adicionar Fornecedor" at bounding box center [55, 194] width 41 height 6
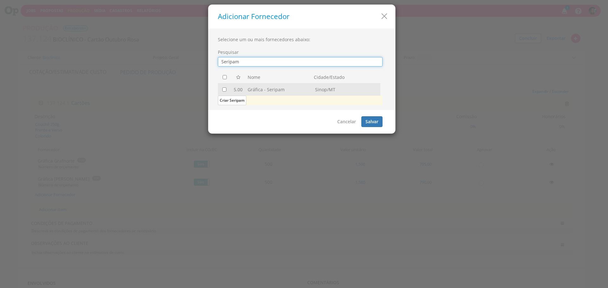
type input "Seripam"
click at [226, 88] on input "checkbox" at bounding box center [224, 89] width 4 height 4
checkbox input "true"
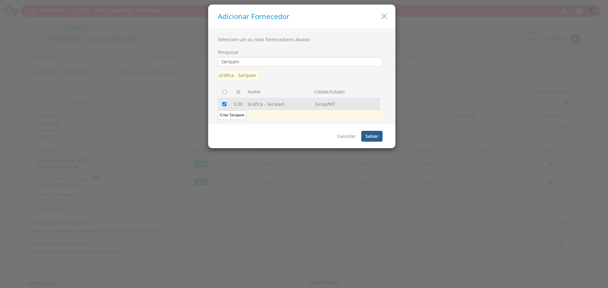
click at [374, 140] on button "Salvar" at bounding box center [371, 136] width 21 height 11
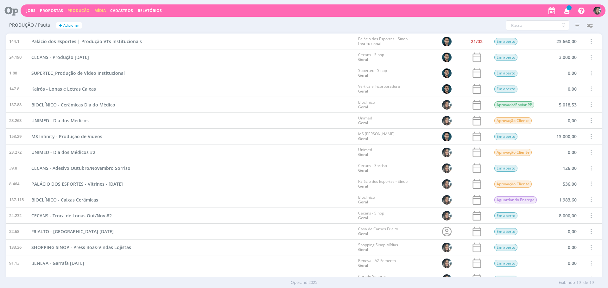
click at [100, 13] on link "Mídia" at bounding box center [99, 10] width 11 height 5
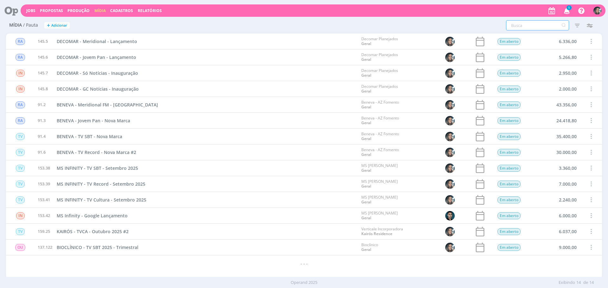
click at [522, 25] on input "text" at bounding box center [537, 25] width 63 height 10
type input "bioclinico"
click at [577, 25] on icon "button" at bounding box center [576, 25] width 11 height 11
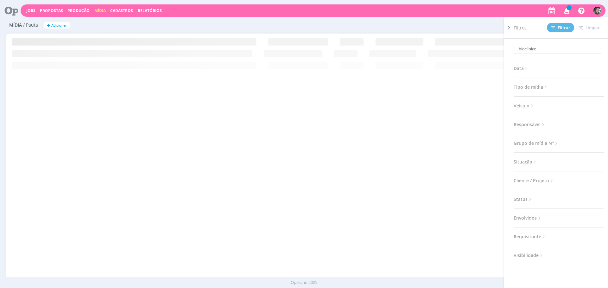
click at [524, 164] on span "Situação" at bounding box center [525, 162] width 24 height 8
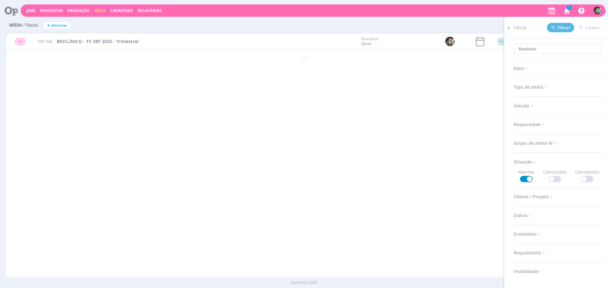
click at [554, 181] on span at bounding box center [554, 179] width 13 height 6
click at [553, 27] on icon at bounding box center [553, 28] width 4 height 4
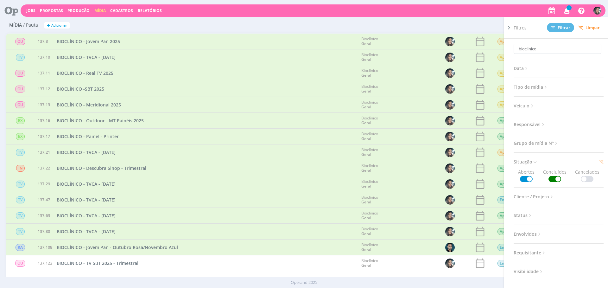
click at [374, 22] on div "bioclinico Filtros Filtrar Limpar bioclinico Data Personalizado a Tipo de mídia…" at bounding box center [402, 25] width 397 height 10
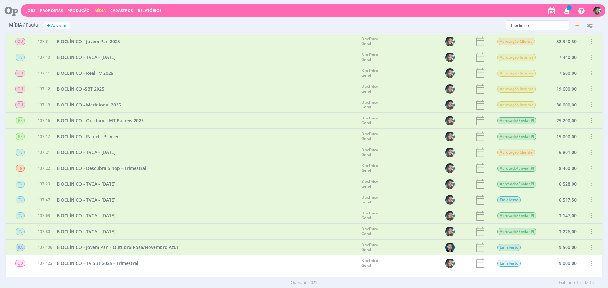
click at [102, 231] on span "BIOCLÍNICO - TVCA - Agosto 2025" at bounding box center [86, 231] width 59 height 6
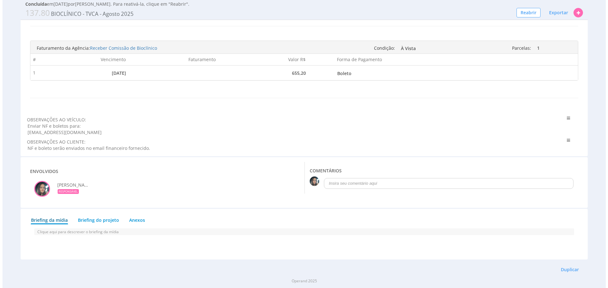
scroll to position [388, 0]
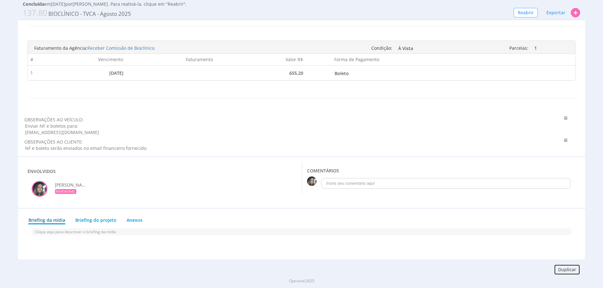
click at [575, 270] on button "Duplicar" at bounding box center [567, 269] width 26 height 11
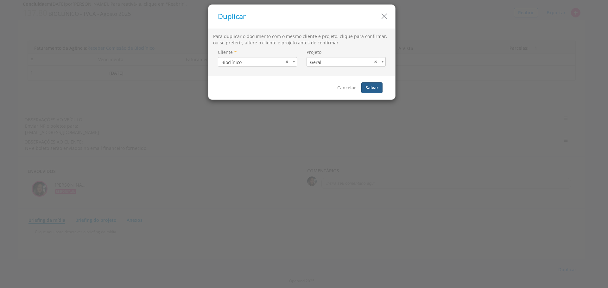
click at [367, 89] on button "Salvar" at bounding box center [371, 87] width 21 height 11
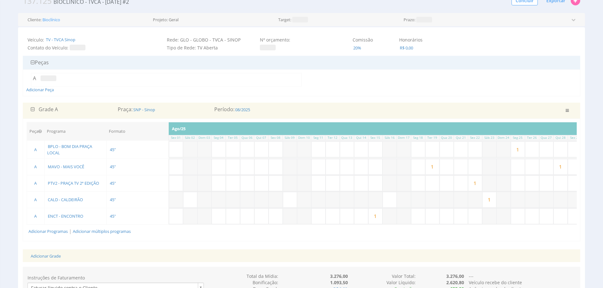
scroll to position [40, 0]
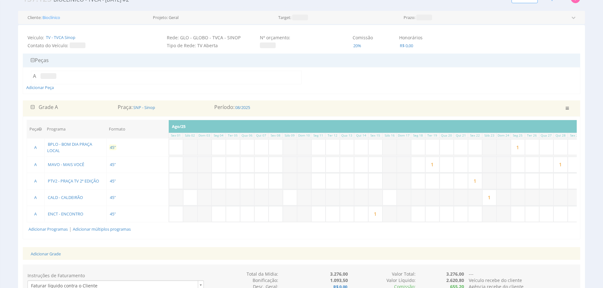
click at [115, 148] on span "45"" at bounding box center [112, 147] width 7 height 6
click at [222, 90] on div "Adicionar Peça" at bounding box center [301, 81] width 550 height 20
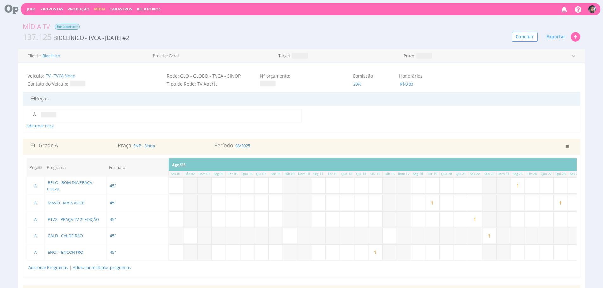
scroll to position [0, 0]
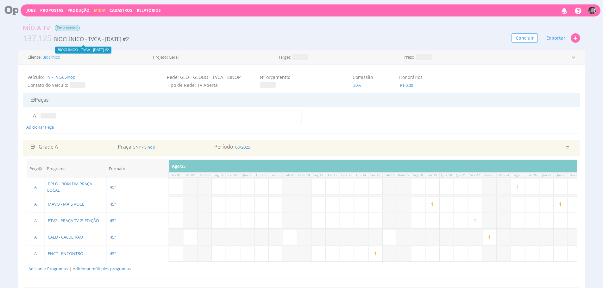
click at [122, 38] on span "BIOCLÍNICO - TVCA - [DATE] #2" at bounding box center [91, 38] width 77 height 7
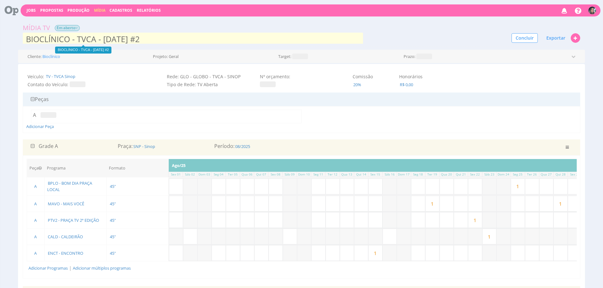
scroll to position [1, 0]
click at [121, 40] on input "BIOCLÍNICO - TVCA - [DATE] #2" at bounding box center [193, 38] width 340 height 13
click at [176, 41] on input "BIOCLÍNICO - TVCA - [DATE] #2" at bounding box center [193, 38] width 340 height 13
type input "BIOCLÍNICO - TVCA - Outubro 2025"
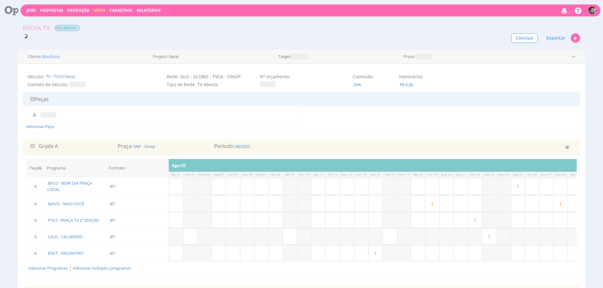
click at [331, 115] on div "A" at bounding box center [301, 117] width 550 height 14
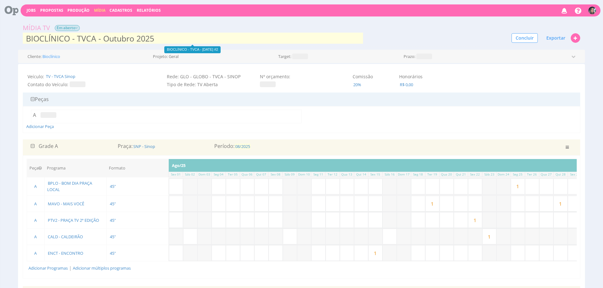
click at [243, 144] on span "08/2025" at bounding box center [243, 146] width 16 height 6
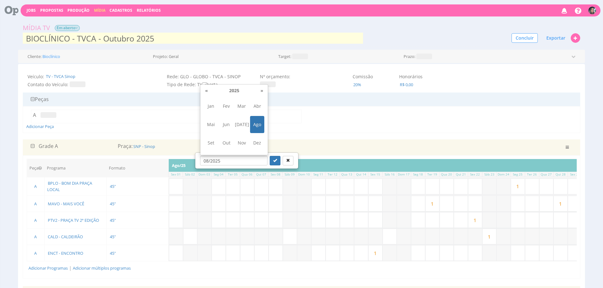
click at [224, 141] on span "Out" at bounding box center [226, 142] width 14 height 17
type input "10/2025"
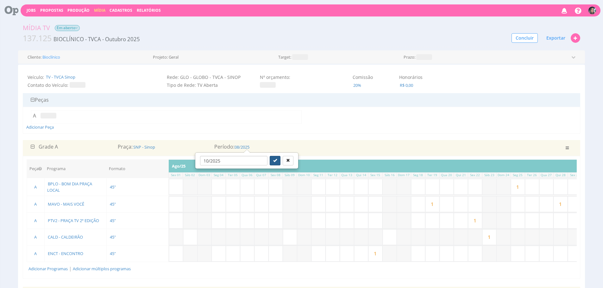
click at [273, 159] on icon "submit" at bounding box center [275, 160] width 4 height 4
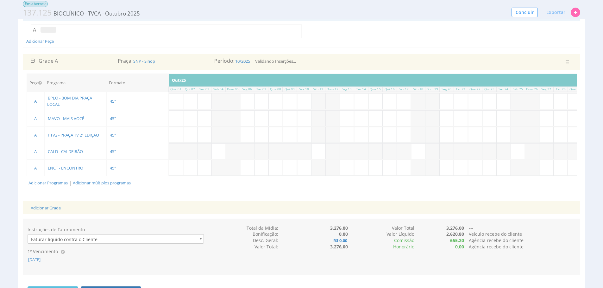
scroll to position [81, 0]
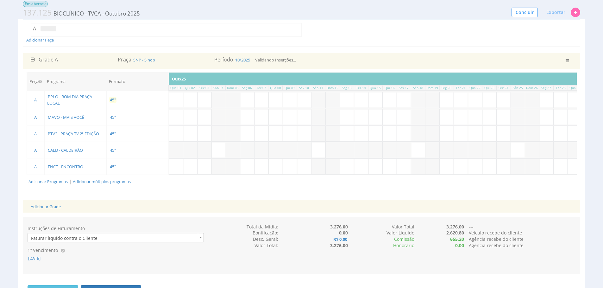
click at [114, 99] on span "45"" at bounding box center [112, 100] width 7 height 6
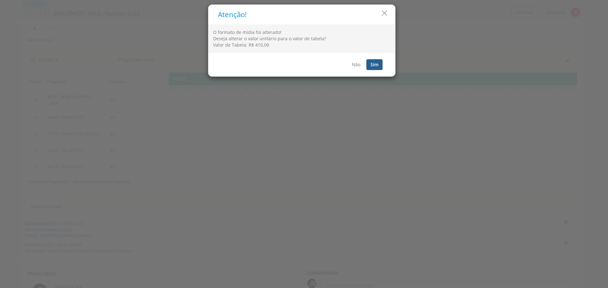
click at [372, 62] on button "Sim" at bounding box center [374, 64] width 16 height 11
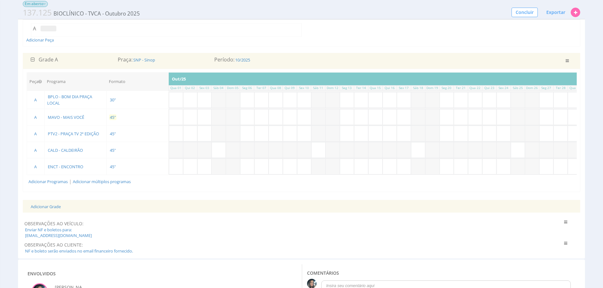
click at [114, 116] on span "45"" at bounding box center [112, 117] width 7 height 6
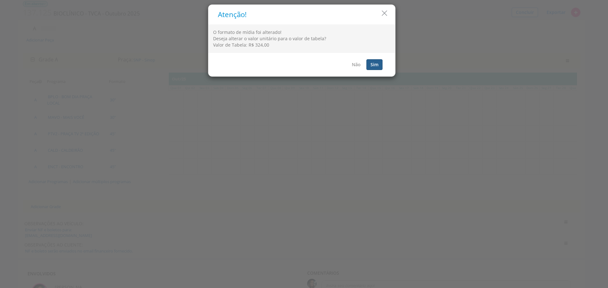
click at [371, 65] on button "Sim" at bounding box center [374, 64] width 16 height 11
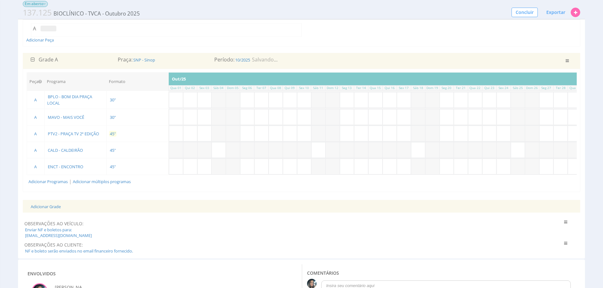
click at [112, 133] on span "45"" at bounding box center [112, 134] width 7 height 6
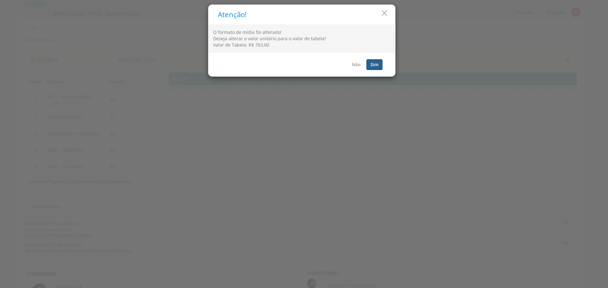
drag, startPoint x: 383, startPoint y: 64, endPoint x: 380, endPoint y: 66, distance: 3.3
click at [381, 65] on div "Não Sim" at bounding box center [301, 64] width 187 height 23
click at [379, 66] on button "Sim" at bounding box center [374, 64] width 16 height 11
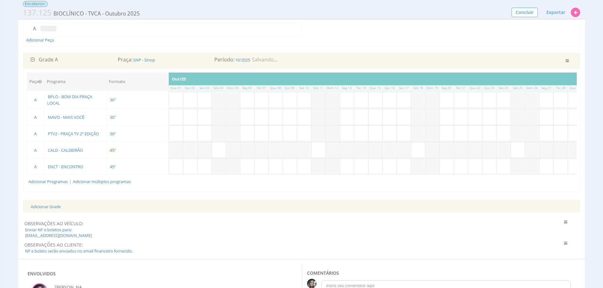
click at [114, 149] on span "45"" at bounding box center [112, 150] width 7 height 6
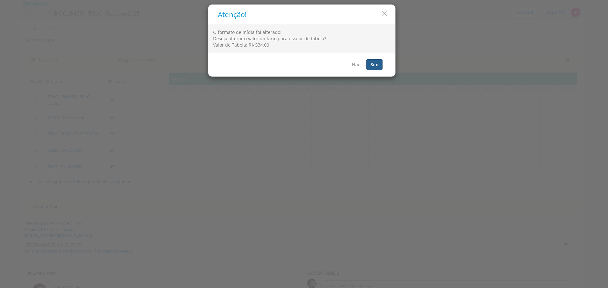
click at [379, 66] on button "Sim" at bounding box center [374, 64] width 16 height 11
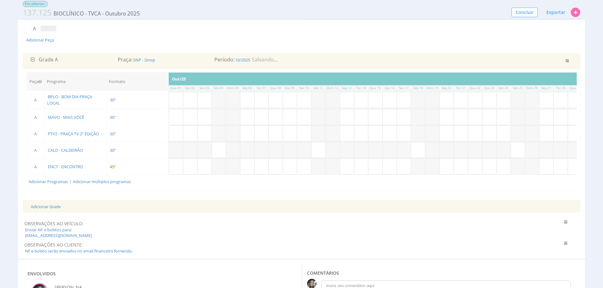
click at [112, 166] on span "45"" at bounding box center [112, 167] width 7 height 6
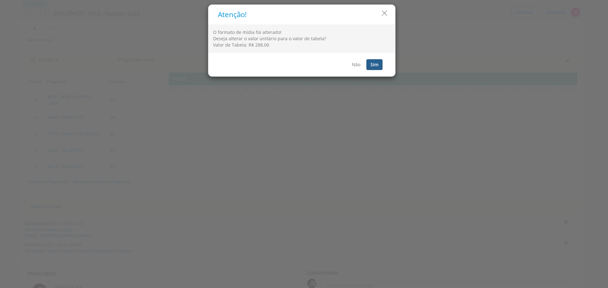
click at [380, 66] on button "Sim" at bounding box center [374, 64] width 16 height 11
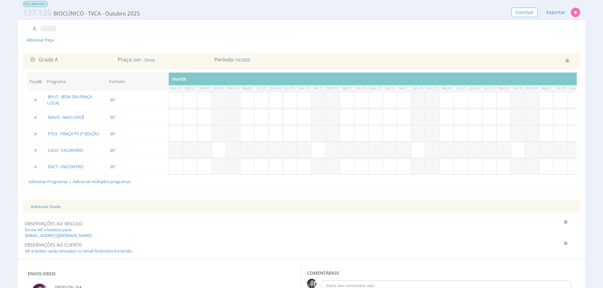
click at [481, 191] on div "Peça Programa Formato Inserções [DATE] Qua 01 Qui 02 Sex 03 Sáb 04 Dom 05 Seg 0…" at bounding box center [301, 130] width 557 height 123
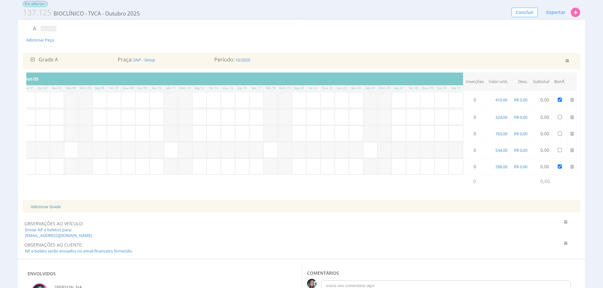
scroll to position [0, 150]
click at [572, 168] on icon at bounding box center [571, 166] width 3 height 4
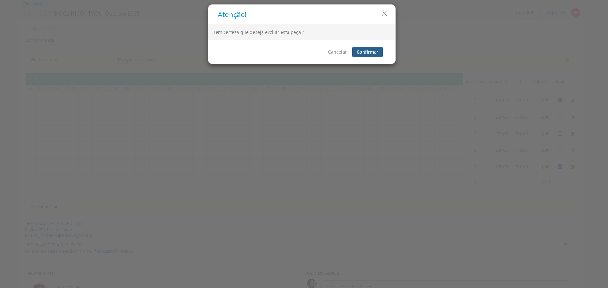
click at [365, 53] on button "Confirmar" at bounding box center [367, 52] width 30 height 11
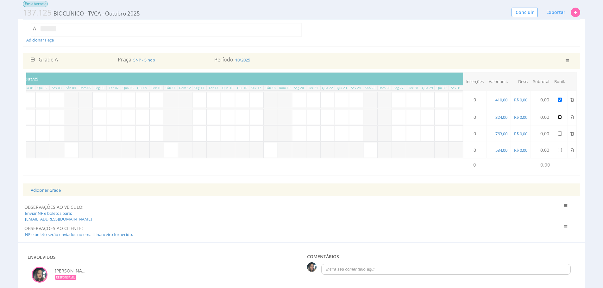
click at [560, 118] on input "checkbox" at bounding box center [560, 117] width 4 height 4
checkbox input "true"
click at [562, 99] on td at bounding box center [560, 100] width 16 height 18
click at [558, 99] on input "checkbox" at bounding box center [560, 99] width 4 height 4
checkbox input "false"
